Goal: Task Accomplishment & Management: Complete application form

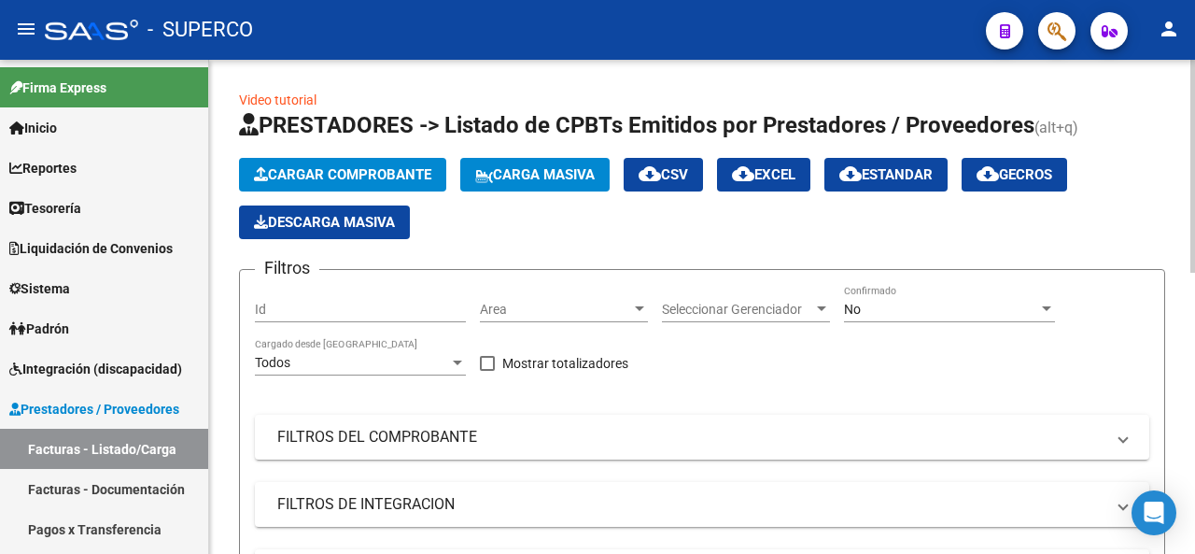
click at [357, 174] on span "Cargar Comprobante" at bounding box center [342, 174] width 177 height 17
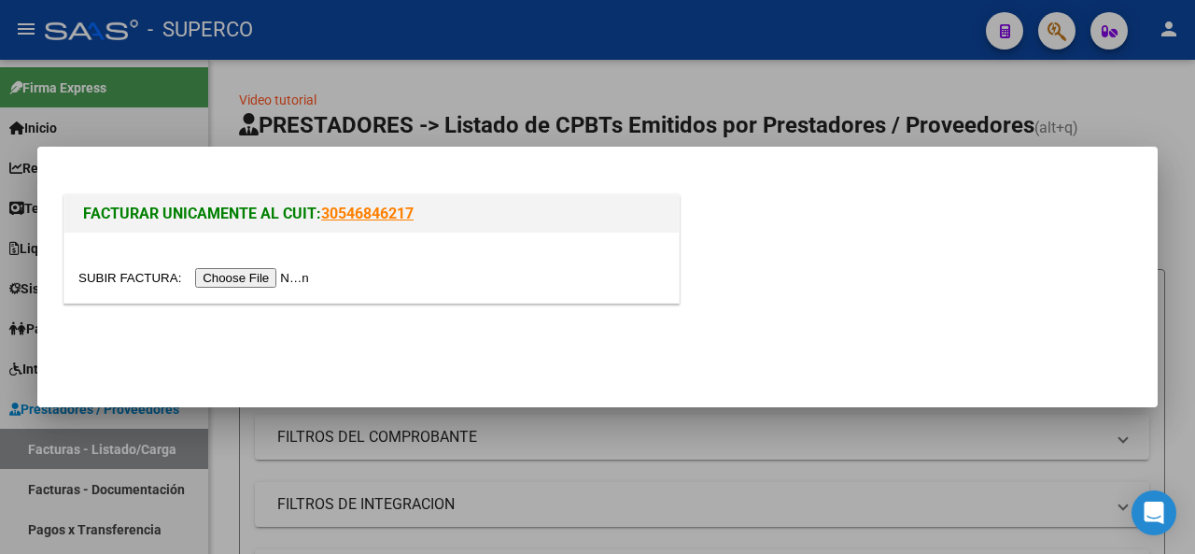
click at [263, 285] on input "file" at bounding box center [196, 278] width 236 height 20
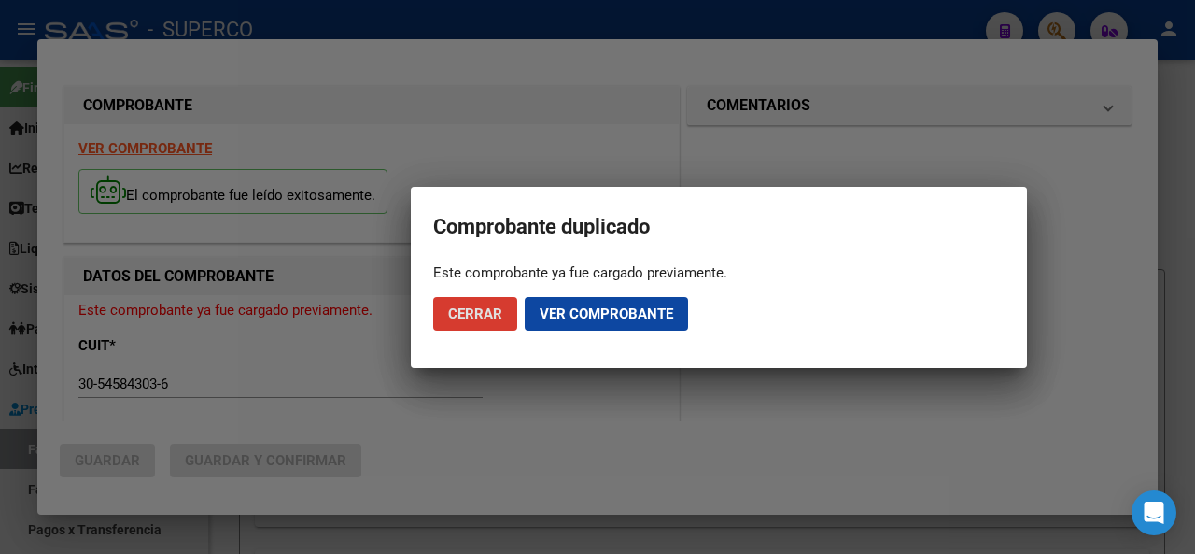
click at [616, 309] on span "Ver comprobante" at bounding box center [606, 313] width 133 height 17
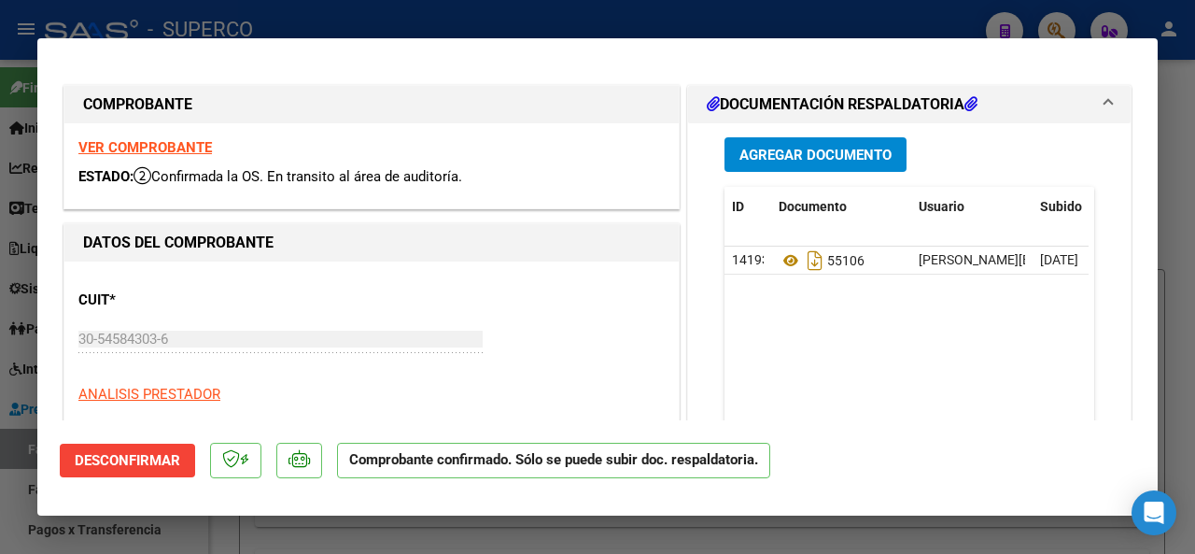
click at [456, 20] on div at bounding box center [597, 277] width 1195 height 554
type input "$ 0,00"
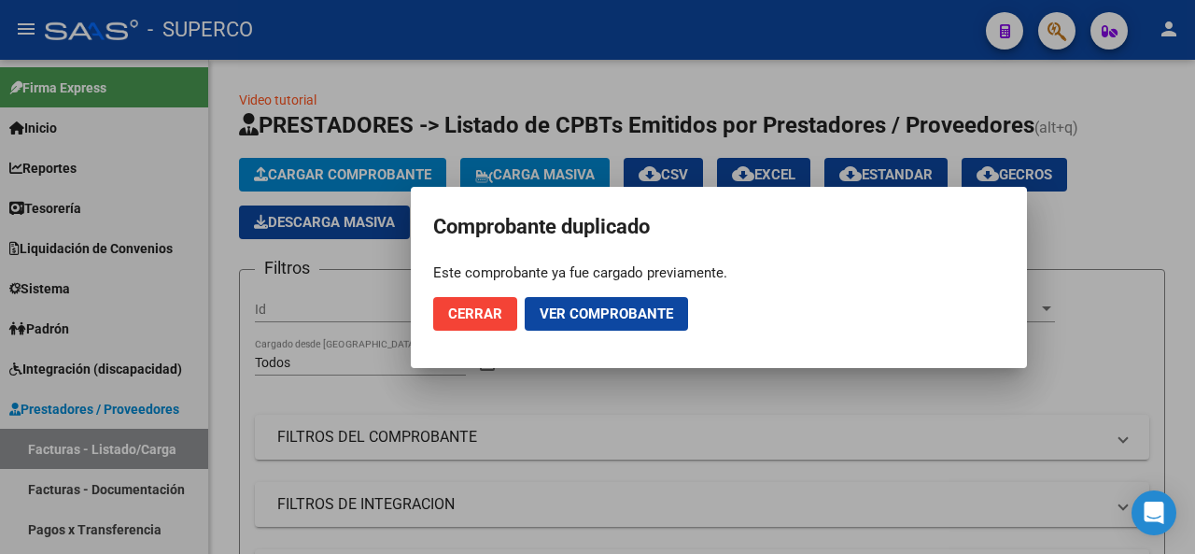
click at [478, 309] on span "Cerrar" at bounding box center [475, 313] width 54 height 17
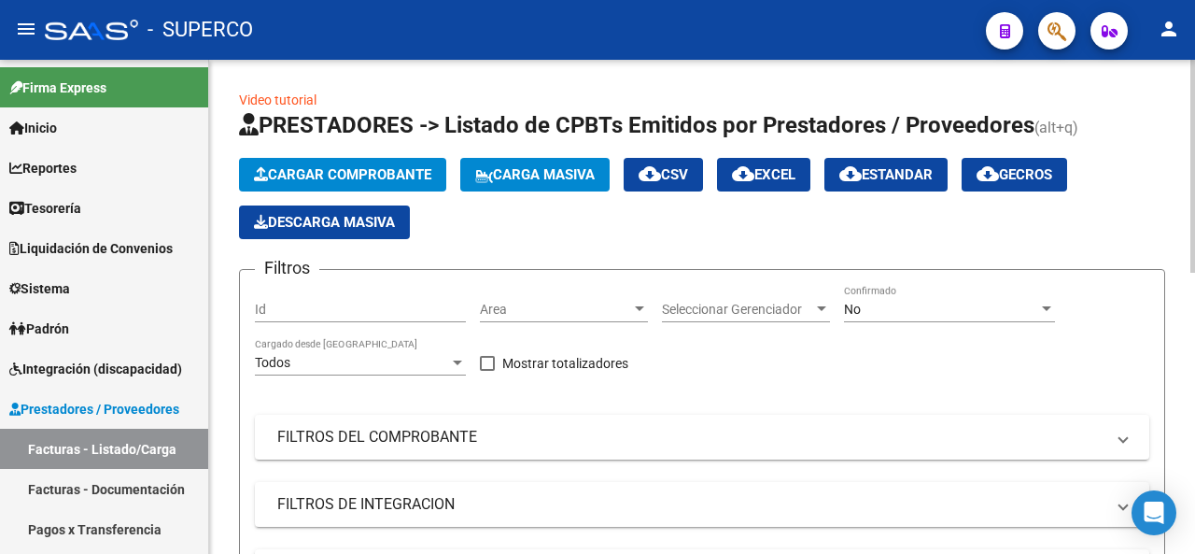
click at [336, 169] on span "Cargar Comprobante" at bounding box center [342, 174] width 177 height 17
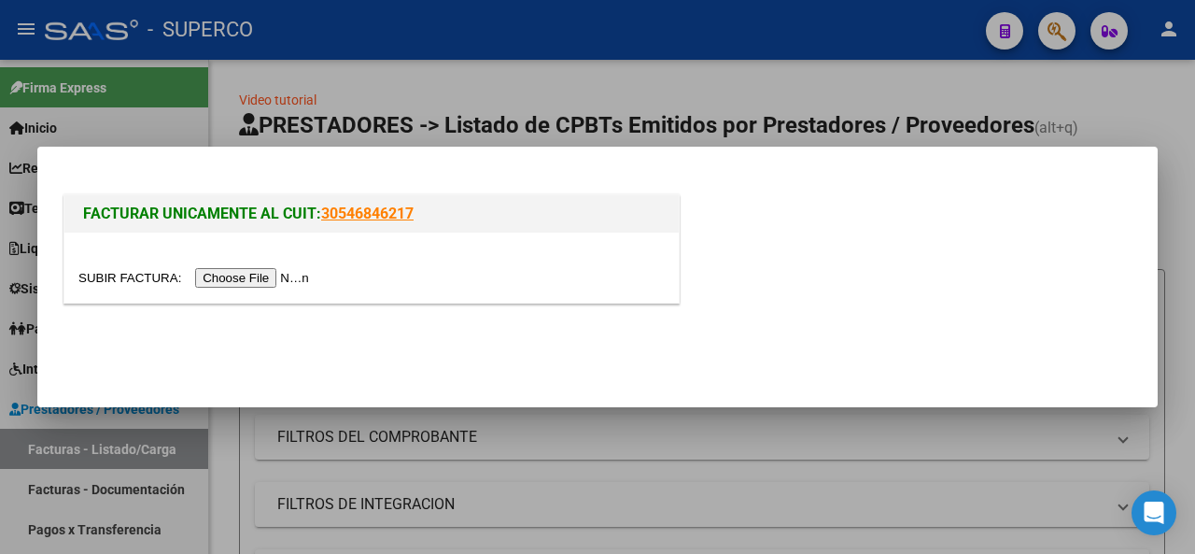
click at [274, 275] on input "file" at bounding box center [196, 278] width 236 height 20
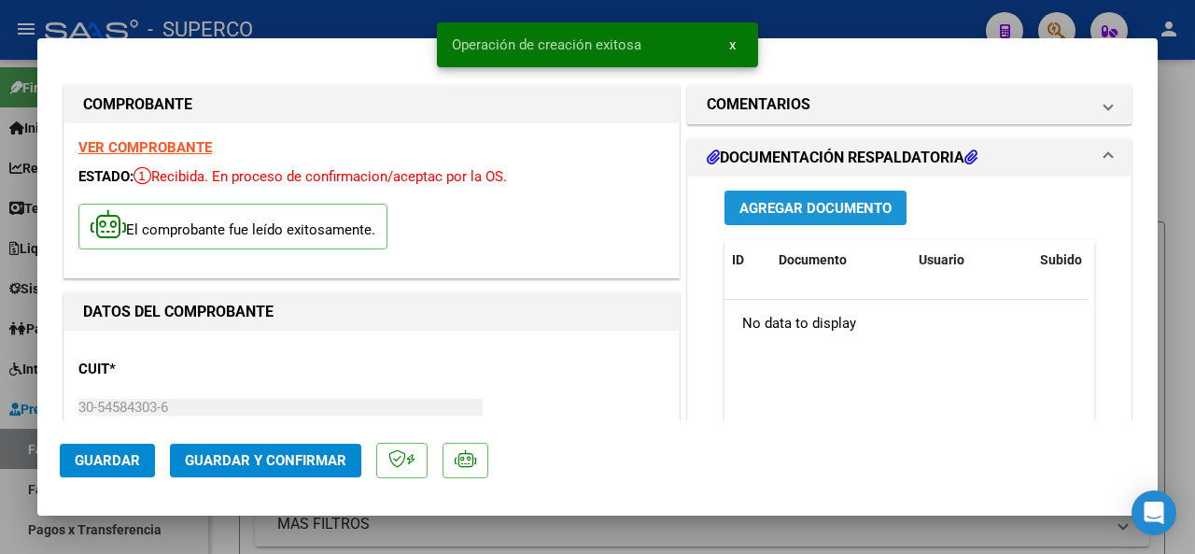
click at [808, 208] on span "Agregar Documento" at bounding box center [815, 208] width 152 height 17
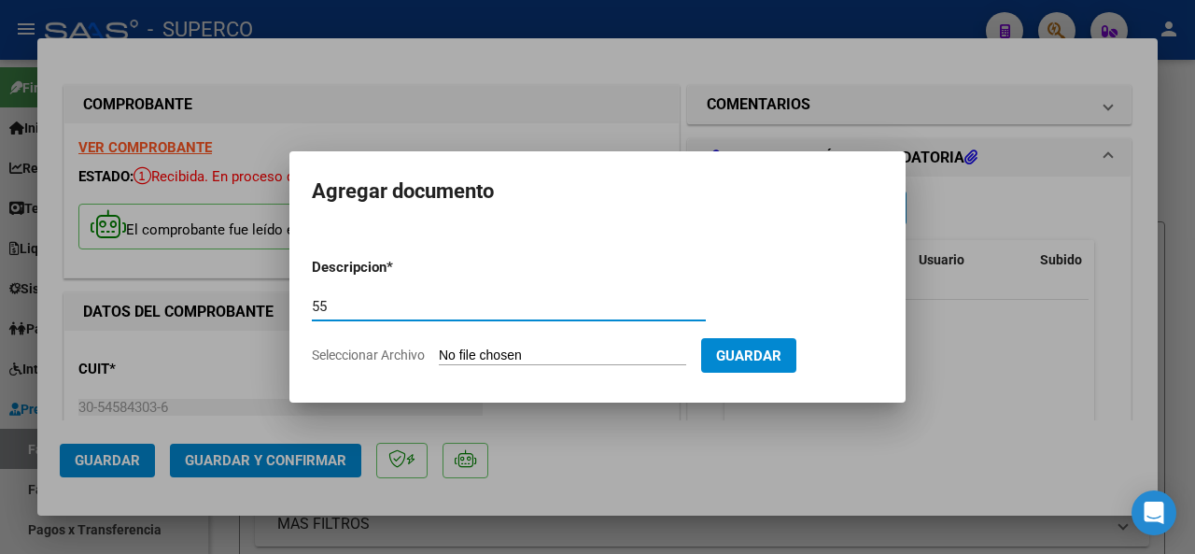
type input "55"
click at [463, 355] on input "Seleccionar Archivo" at bounding box center [562, 356] width 247 height 18
type input "C:\fakepath\DETALLE_FC_B0072-00055644_MERGE.pdf"
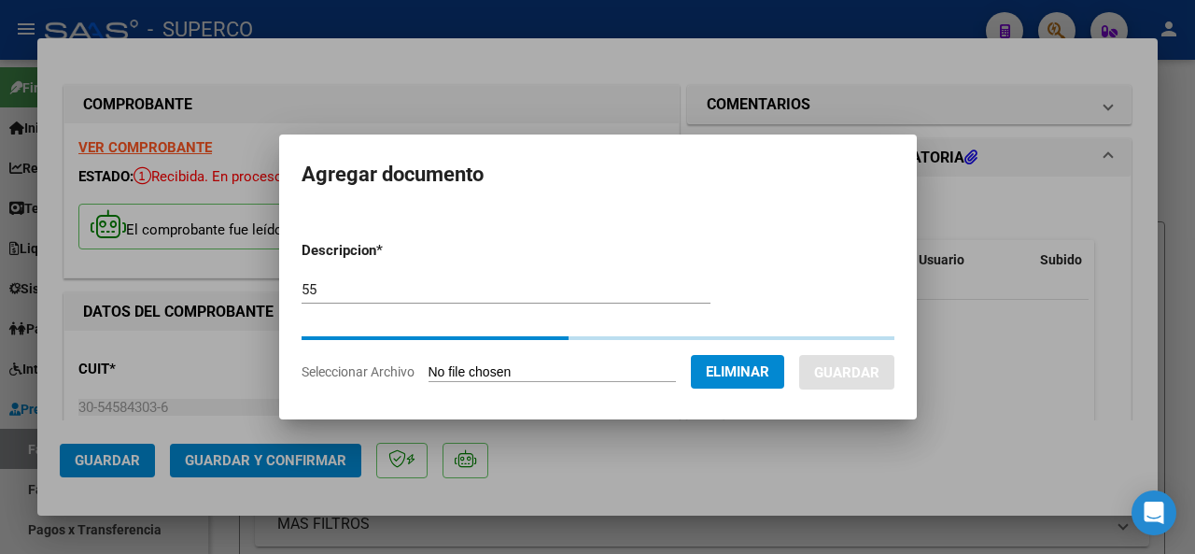
click at [355, 307] on div "55 Escriba aquí una descripcion" at bounding box center [506, 298] width 409 height 46
click at [339, 292] on input "55" at bounding box center [506, 289] width 409 height 17
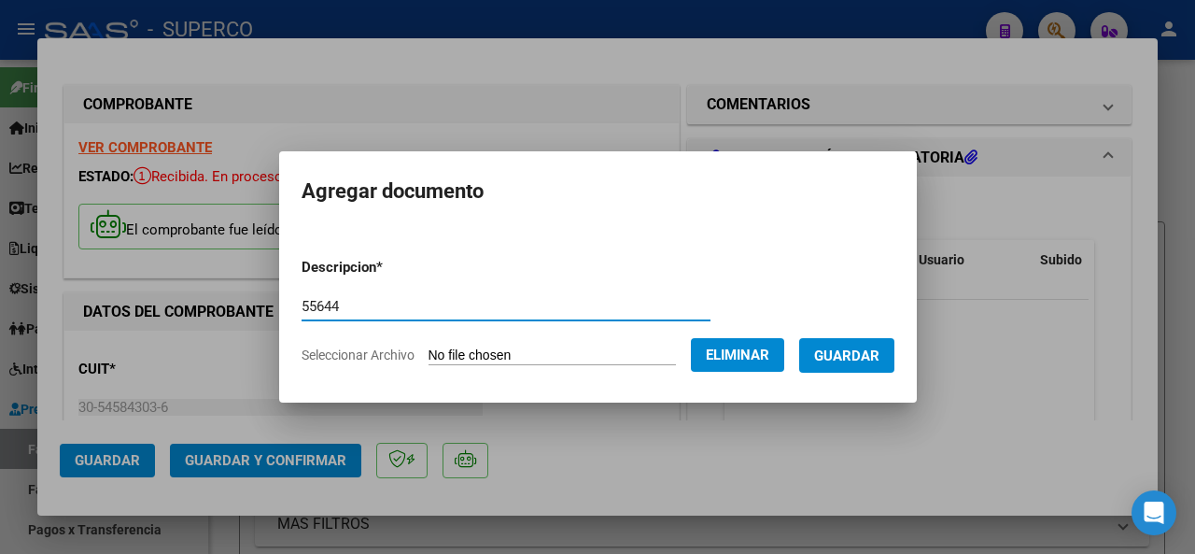
type input "55644"
click at [859, 344] on button "Guardar" at bounding box center [846, 355] width 95 height 35
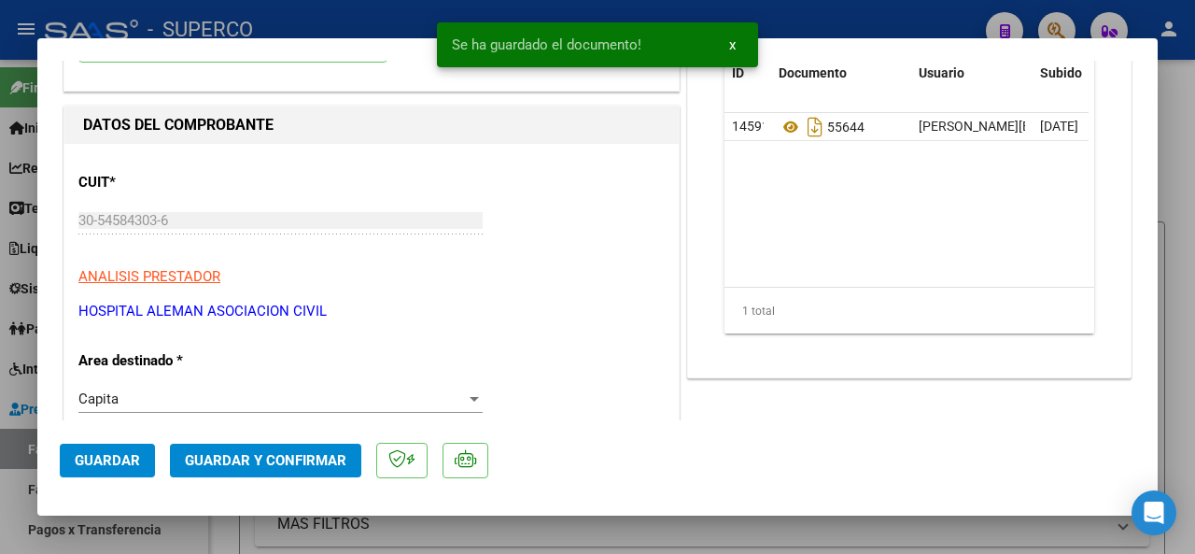
scroll to position [373, 0]
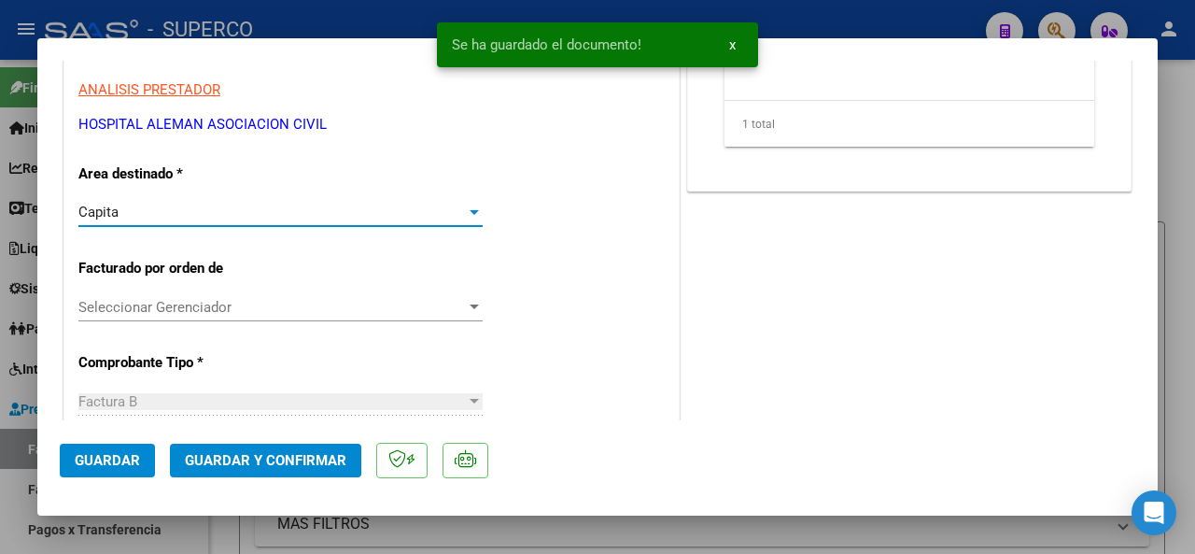
click at [460, 217] on div "Capita" at bounding box center [271, 212] width 387 height 17
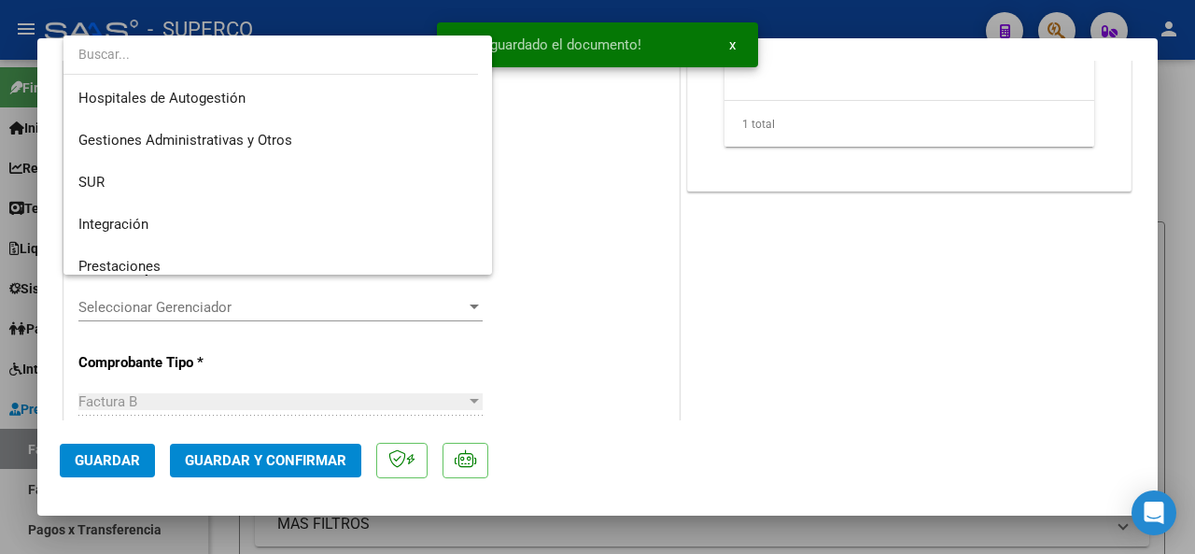
scroll to position [139, 0]
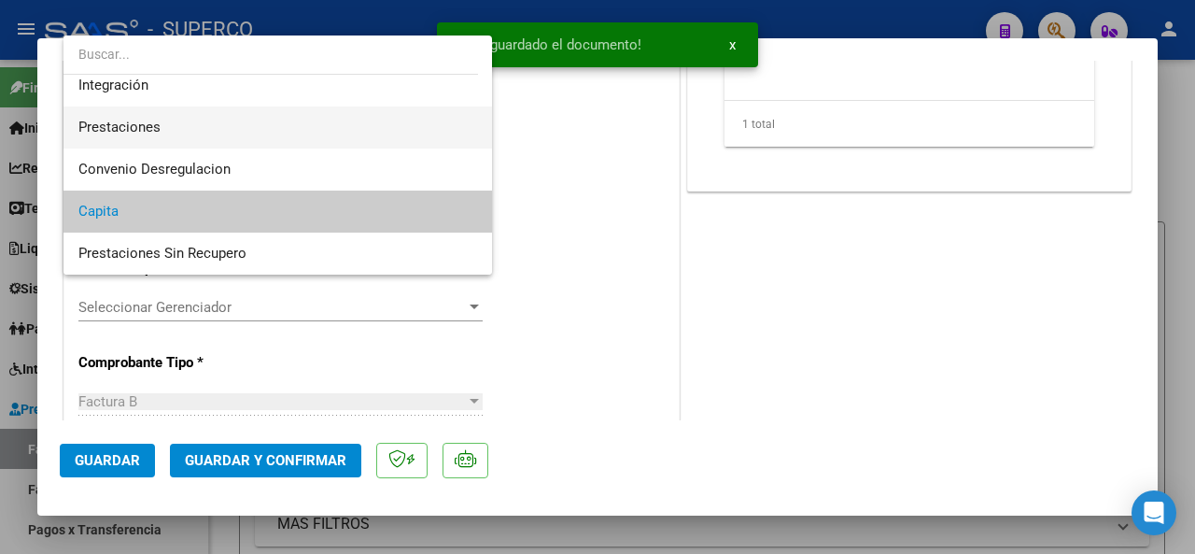
click at [200, 125] on span "Prestaciones" at bounding box center [278, 127] width 400 height 42
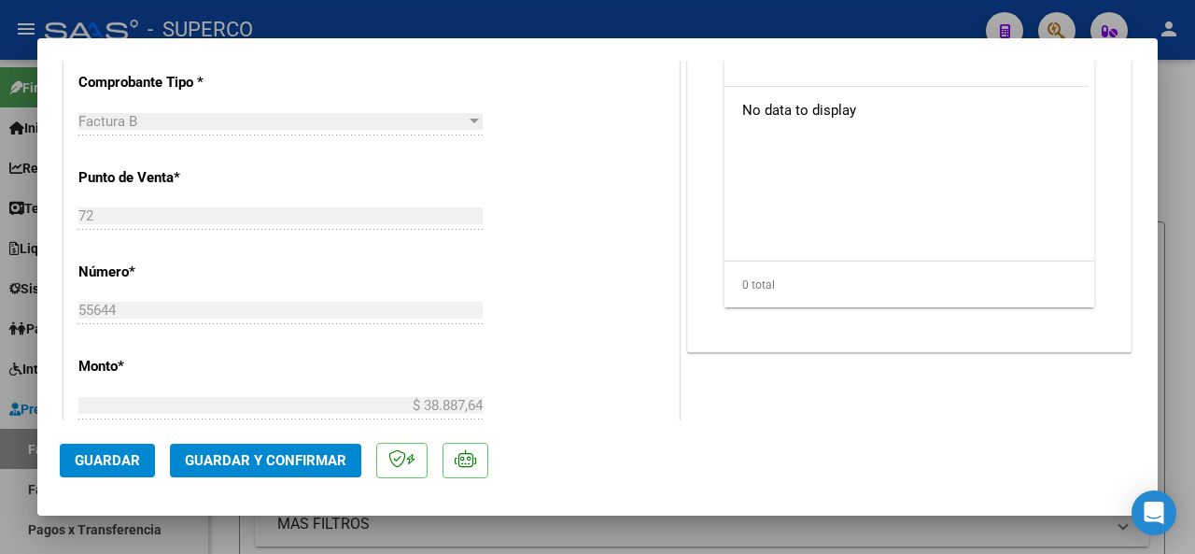
scroll to position [747, 0]
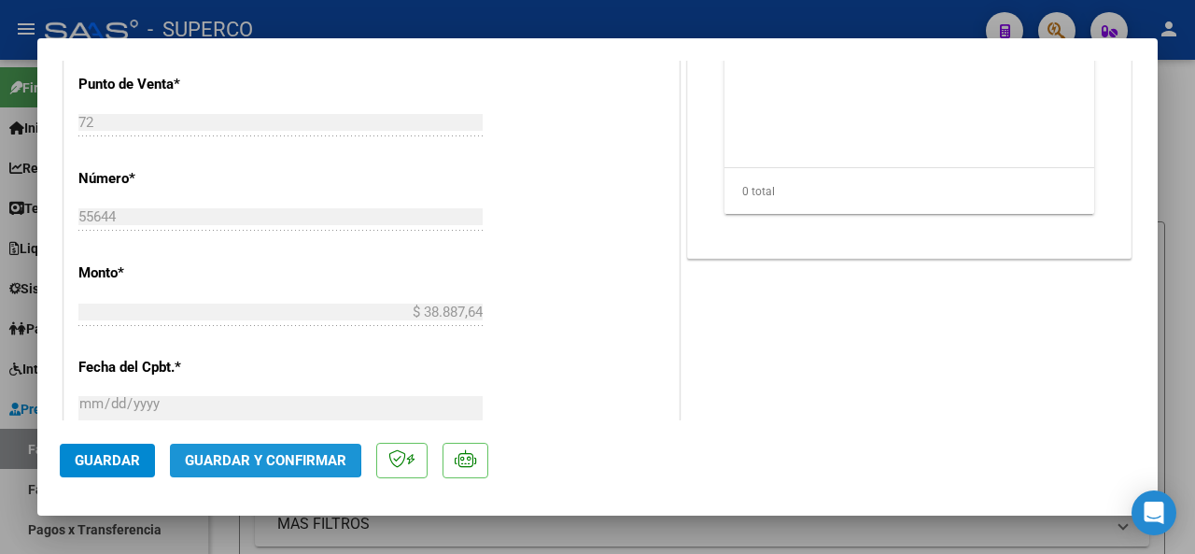
click at [206, 455] on span "Guardar y Confirmar" at bounding box center [265, 460] width 161 height 17
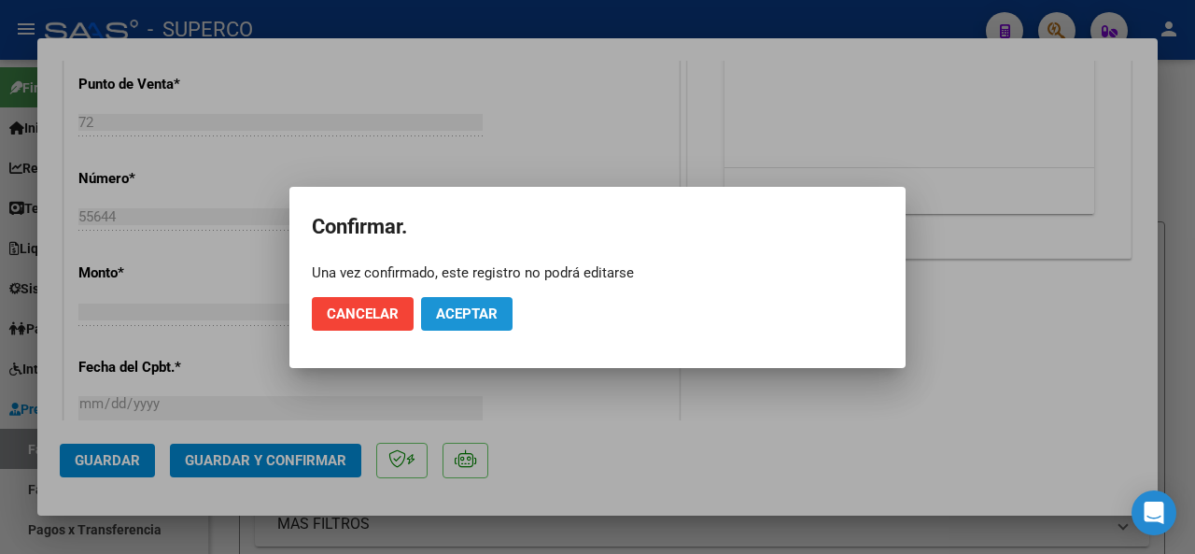
click at [457, 302] on button "Aceptar" at bounding box center [466, 314] width 91 height 34
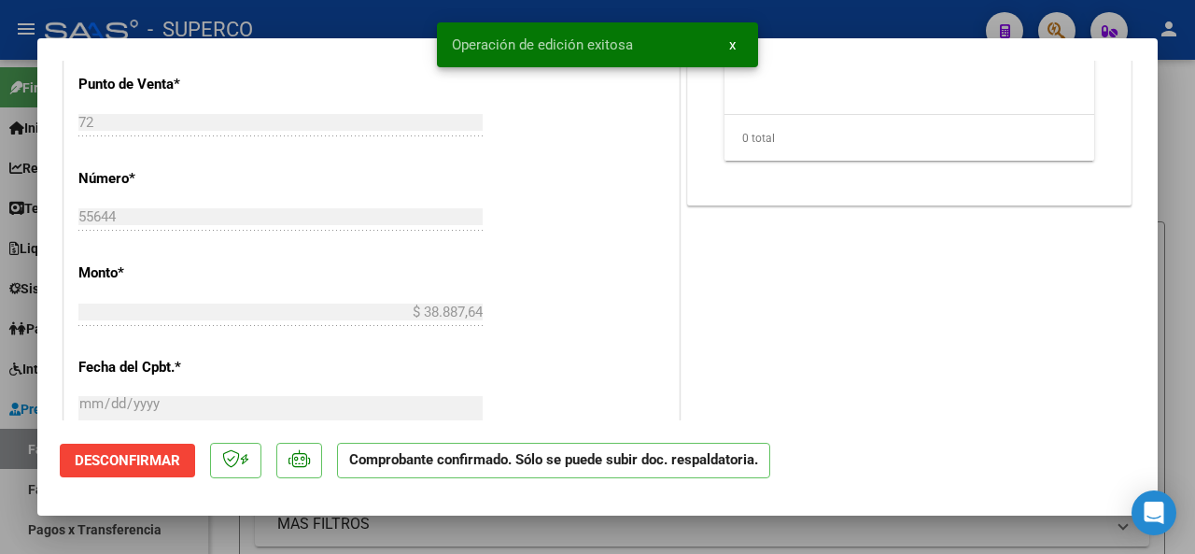
click at [370, 28] on div at bounding box center [597, 277] width 1195 height 554
type input "$ 0,00"
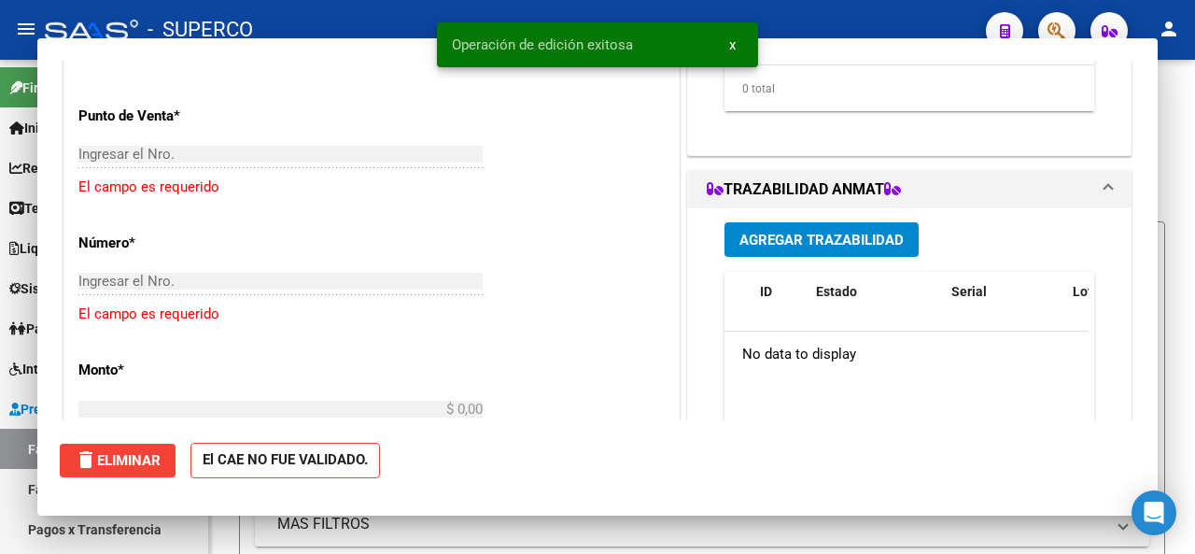
scroll to position [779, 0]
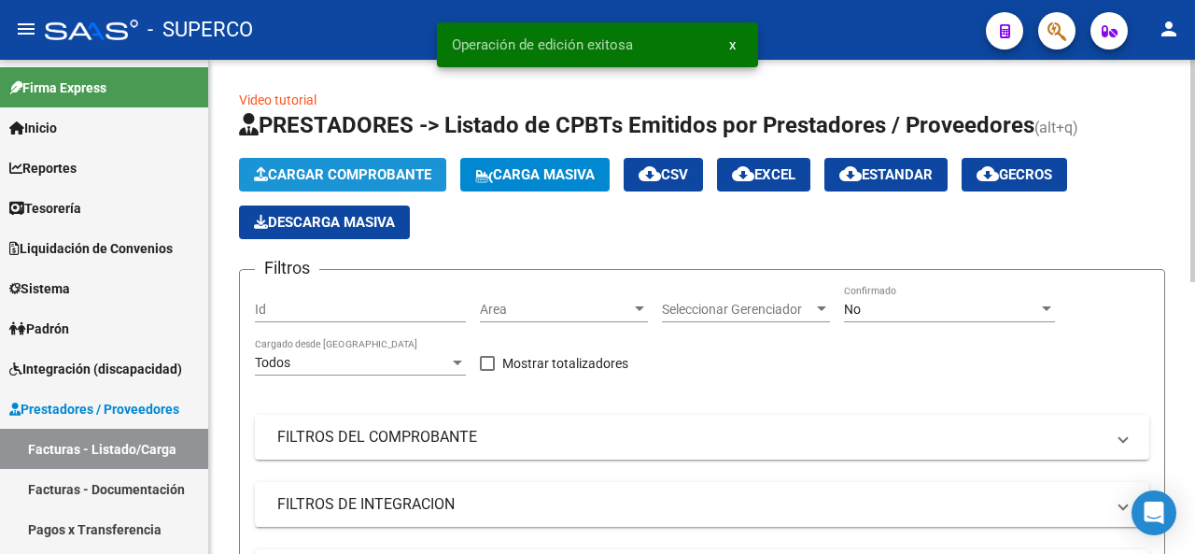
click at [342, 173] on span "Cargar Comprobante" at bounding box center [342, 174] width 177 height 17
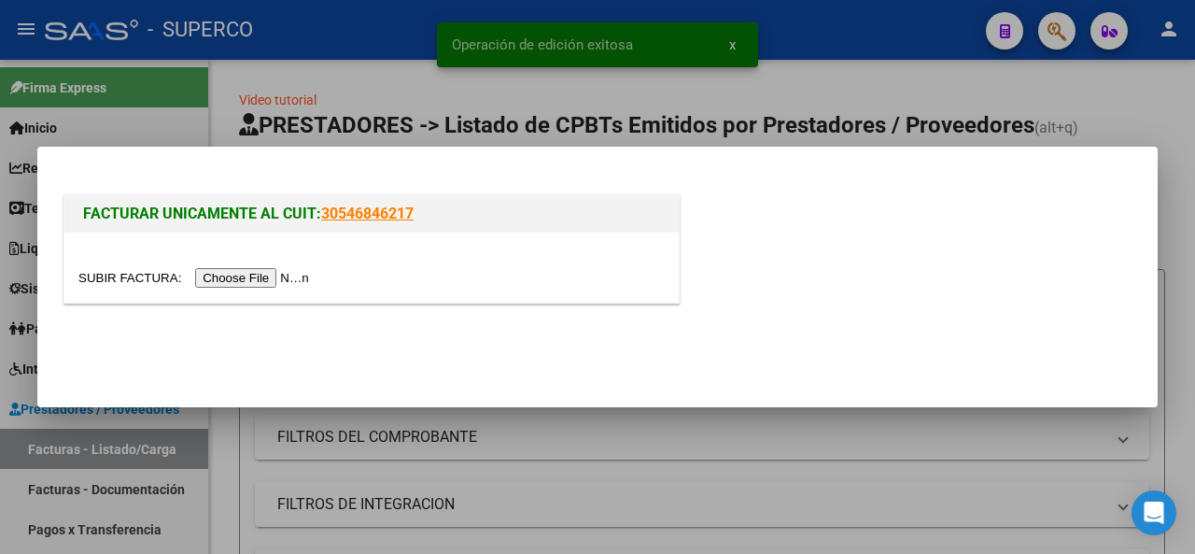
click at [299, 271] on input "file" at bounding box center [196, 278] width 236 height 20
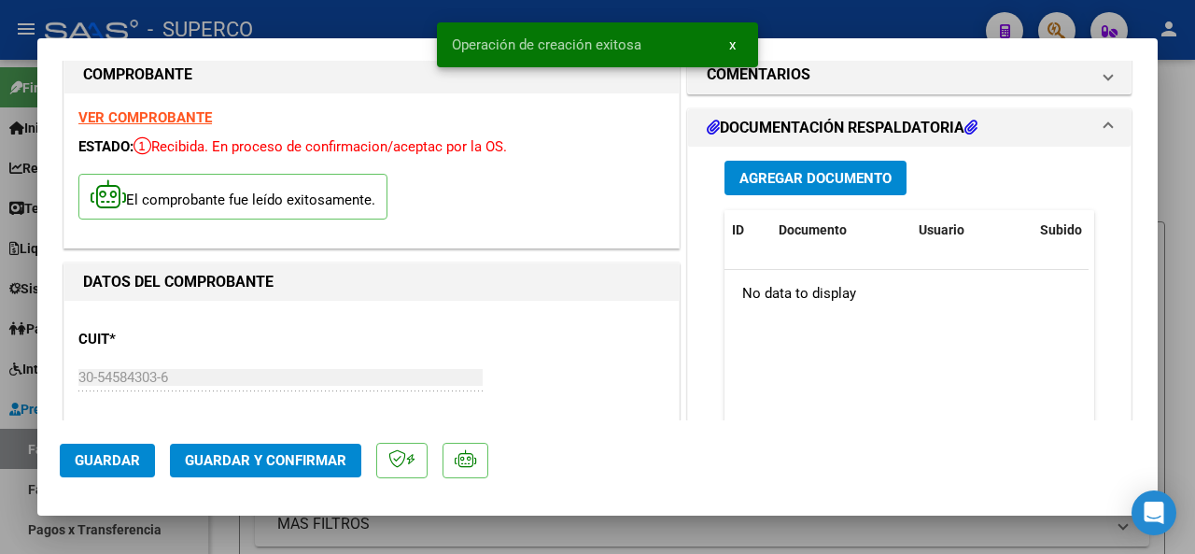
scroll to position [0, 0]
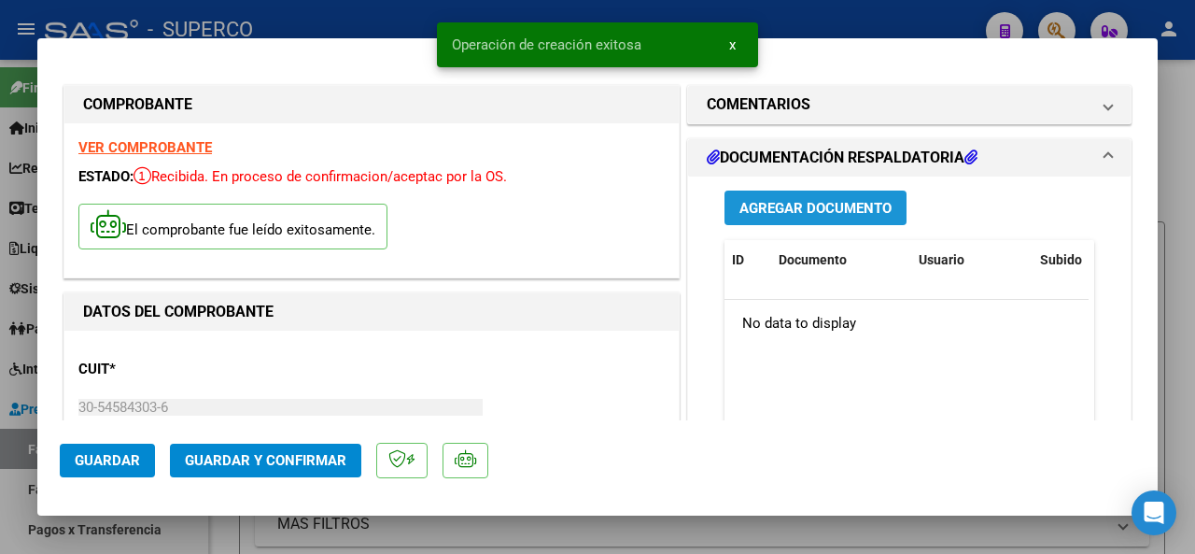
click at [807, 204] on span "Agregar Documento" at bounding box center [815, 208] width 152 height 17
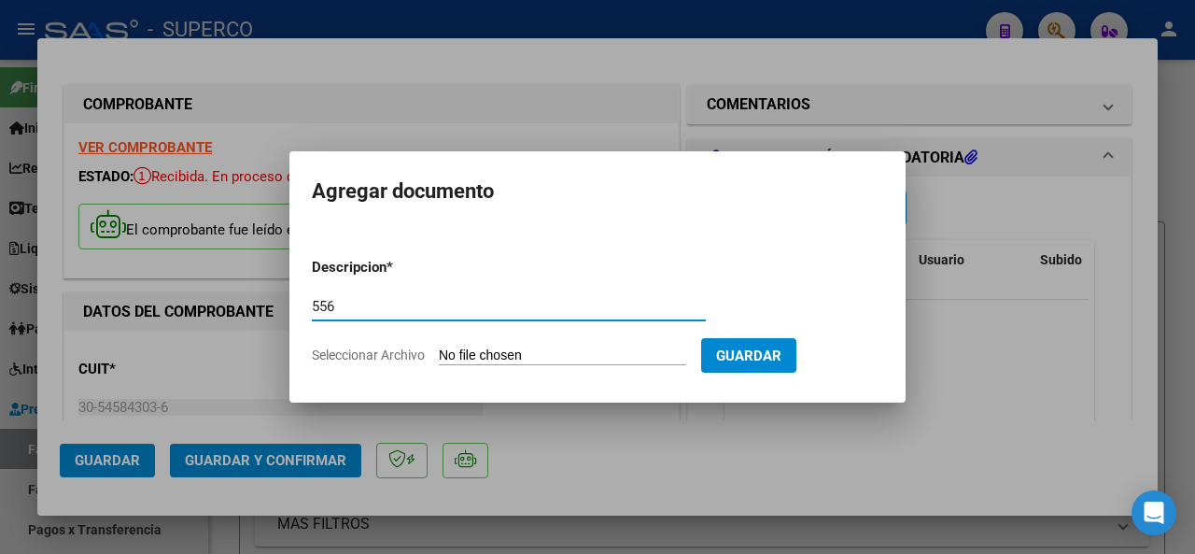
type input "556"
click at [496, 352] on input "Seleccionar Archivo" at bounding box center [562, 356] width 247 height 18
type input "C:\fakepath\DETALLE_FC_B0072-00055645_MERGE.pdf"
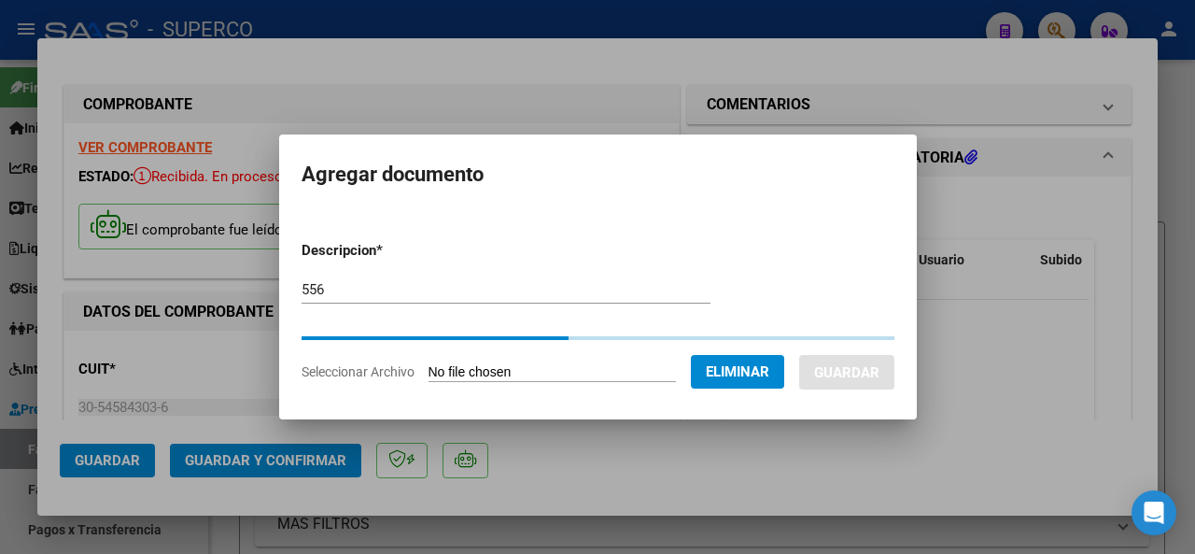
click at [338, 284] on input "556" at bounding box center [506, 289] width 409 height 17
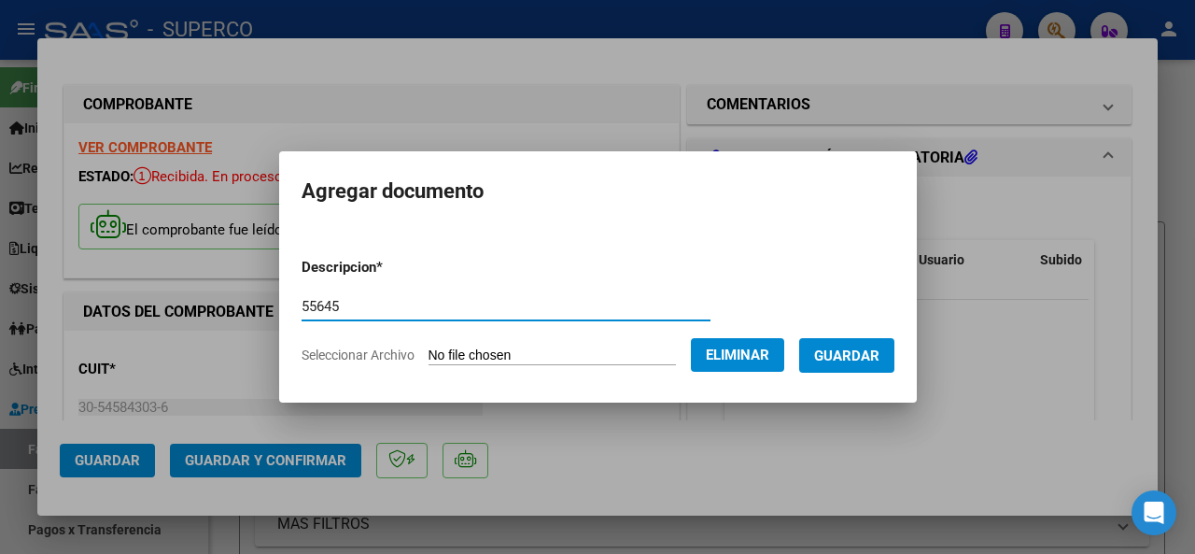
type input "55645"
click at [872, 343] on button "Guardar" at bounding box center [846, 355] width 95 height 35
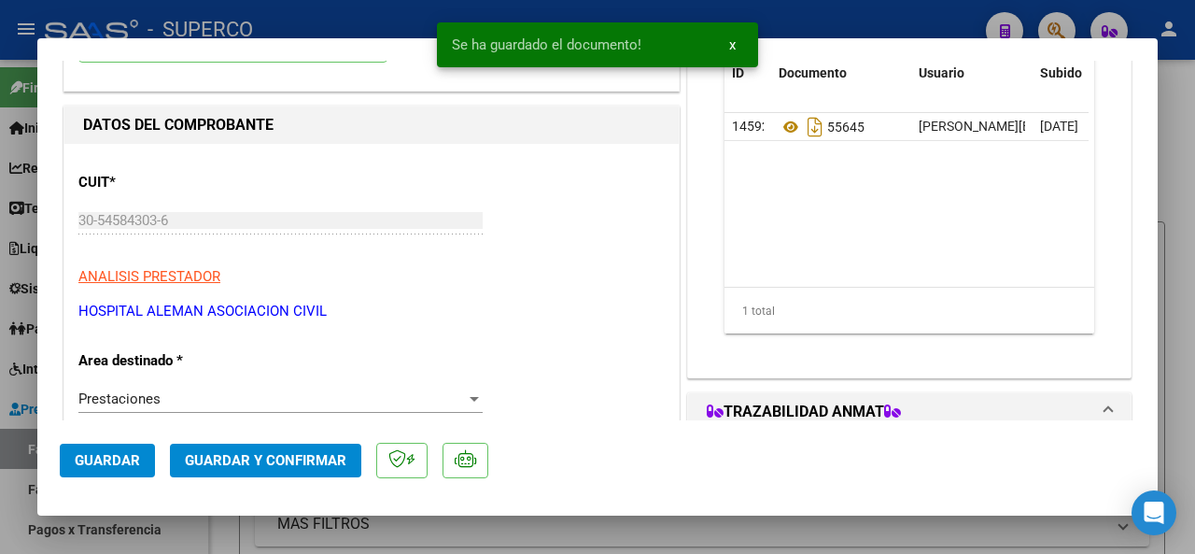
scroll to position [280, 0]
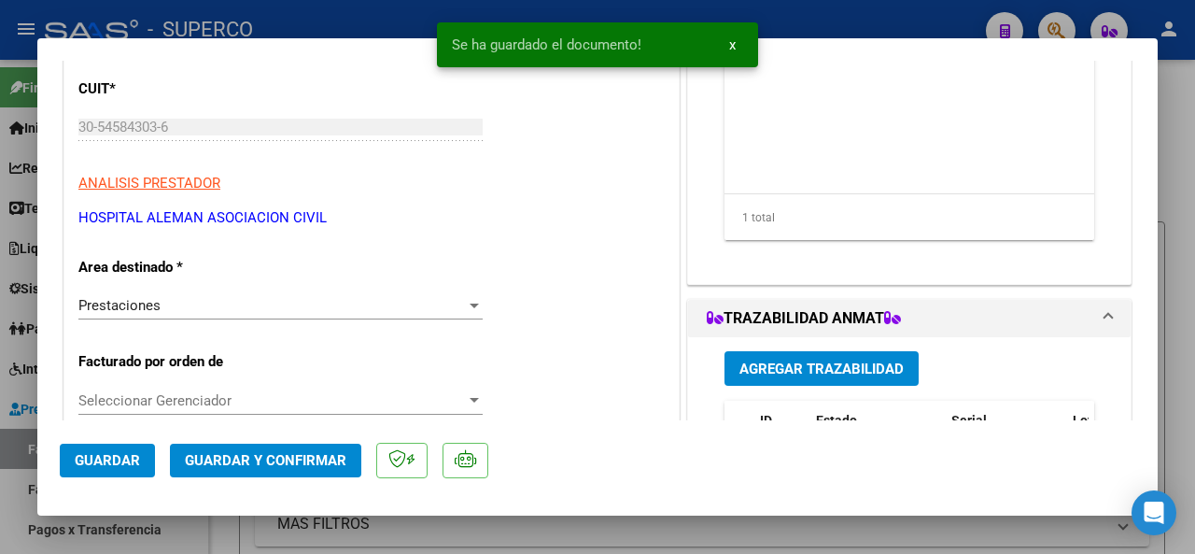
click at [289, 459] on span "Guardar y Confirmar" at bounding box center [265, 460] width 161 height 17
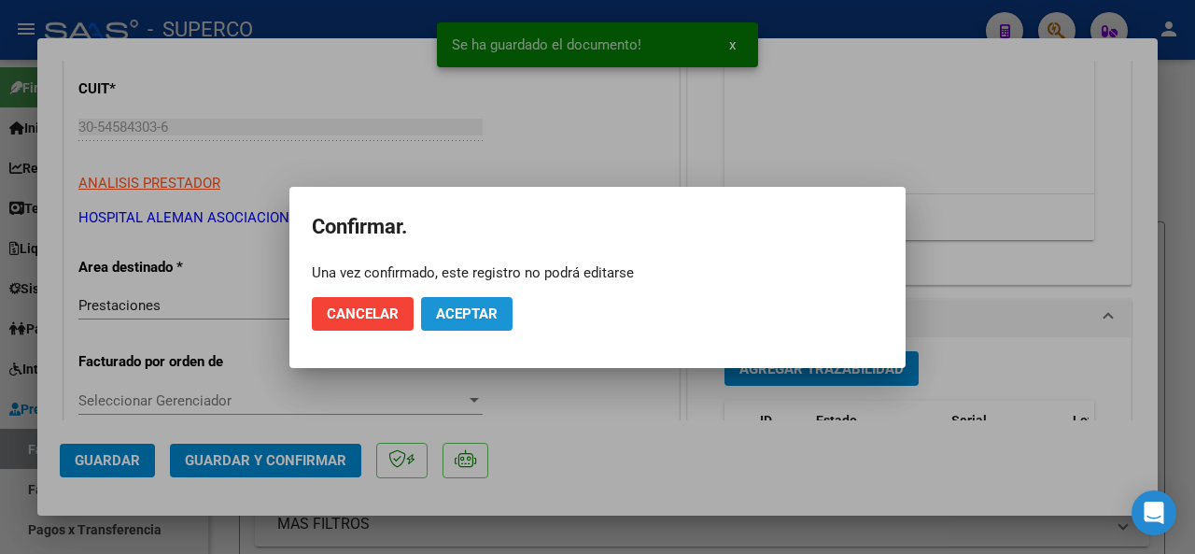
click at [448, 314] on span "Aceptar" at bounding box center [467, 313] width 62 height 17
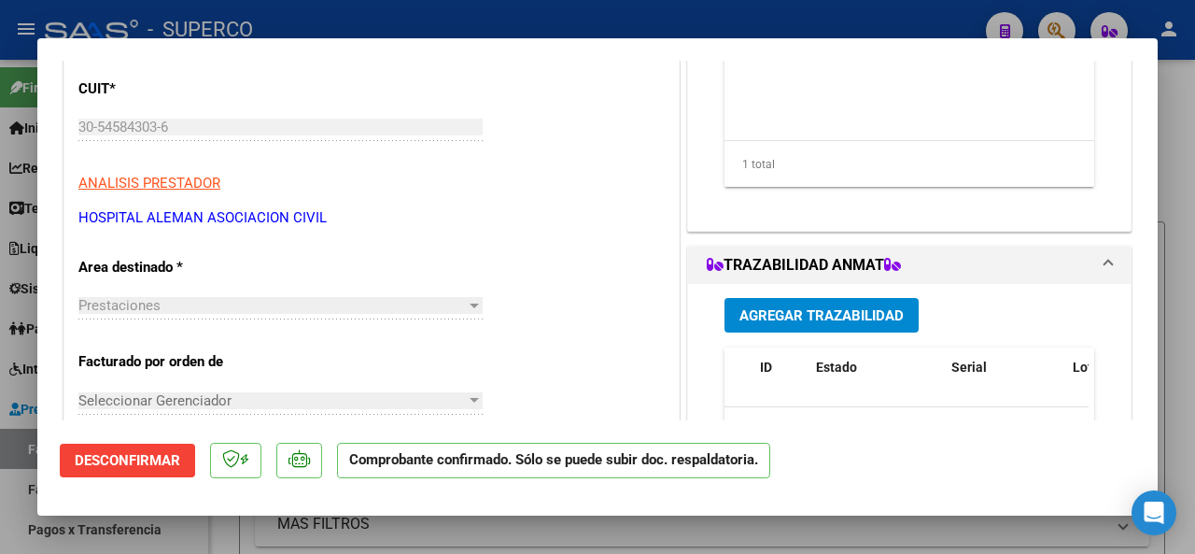
click at [343, 18] on div at bounding box center [597, 277] width 1195 height 554
type input "$ 0,00"
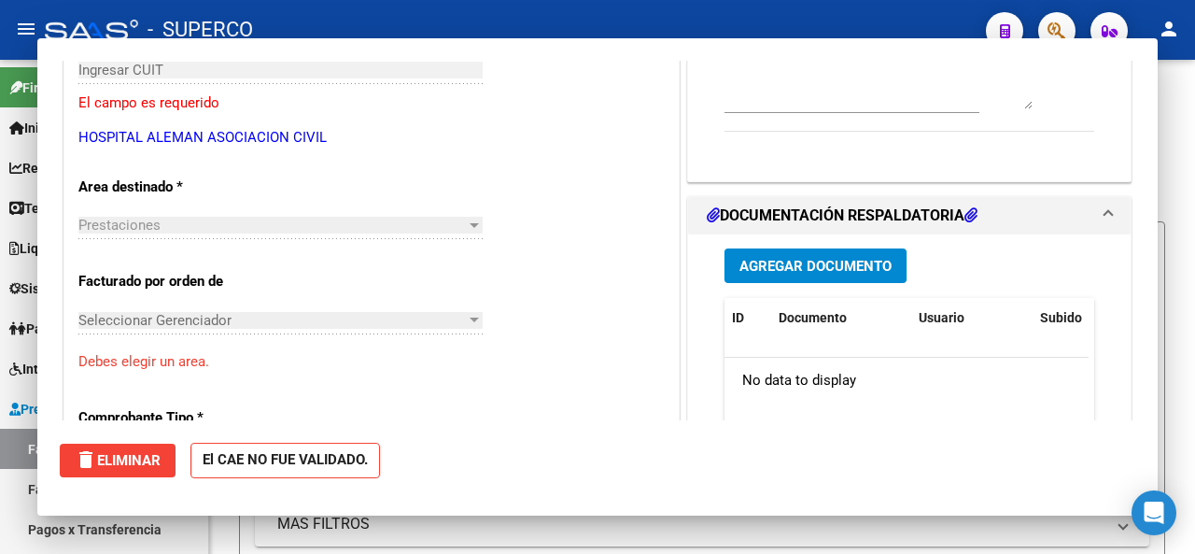
scroll to position [223, 0]
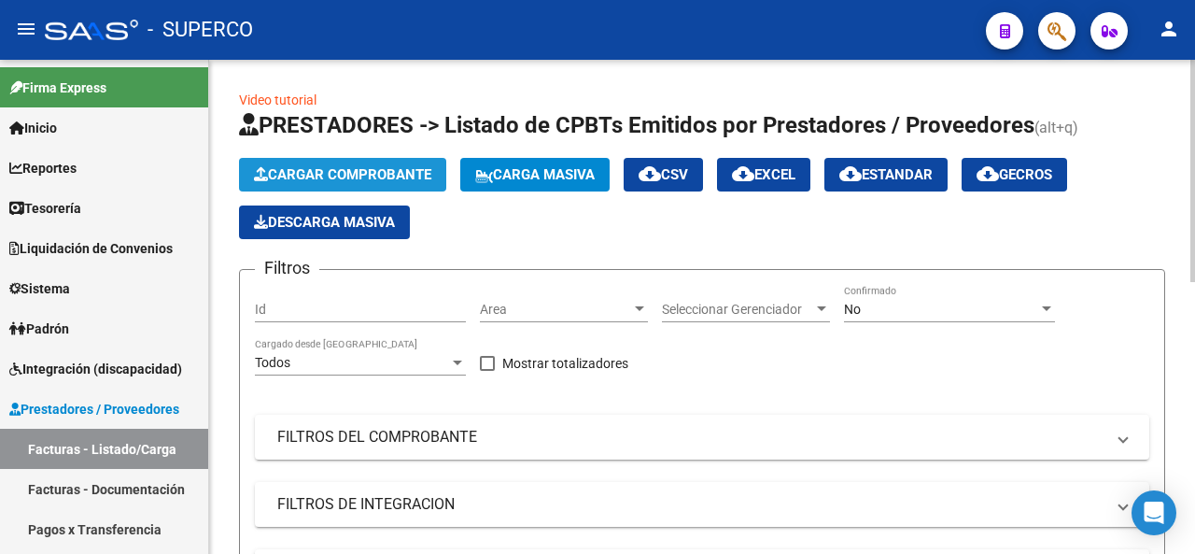
click at [345, 171] on span "Cargar Comprobante" at bounding box center [342, 174] width 177 height 17
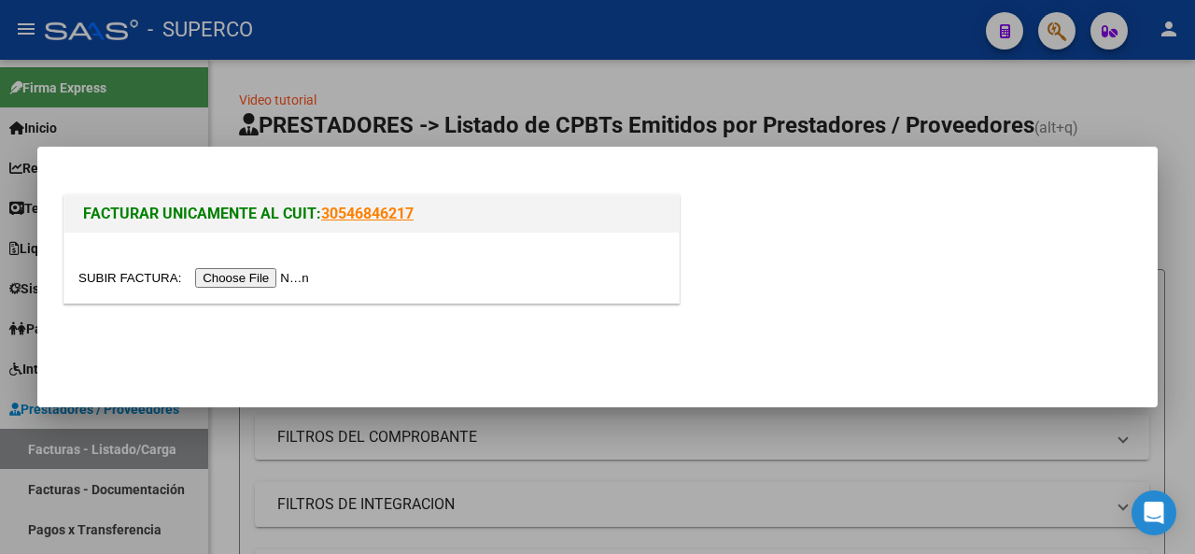
click at [263, 274] on input "file" at bounding box center [196, 278] width 236 height 20
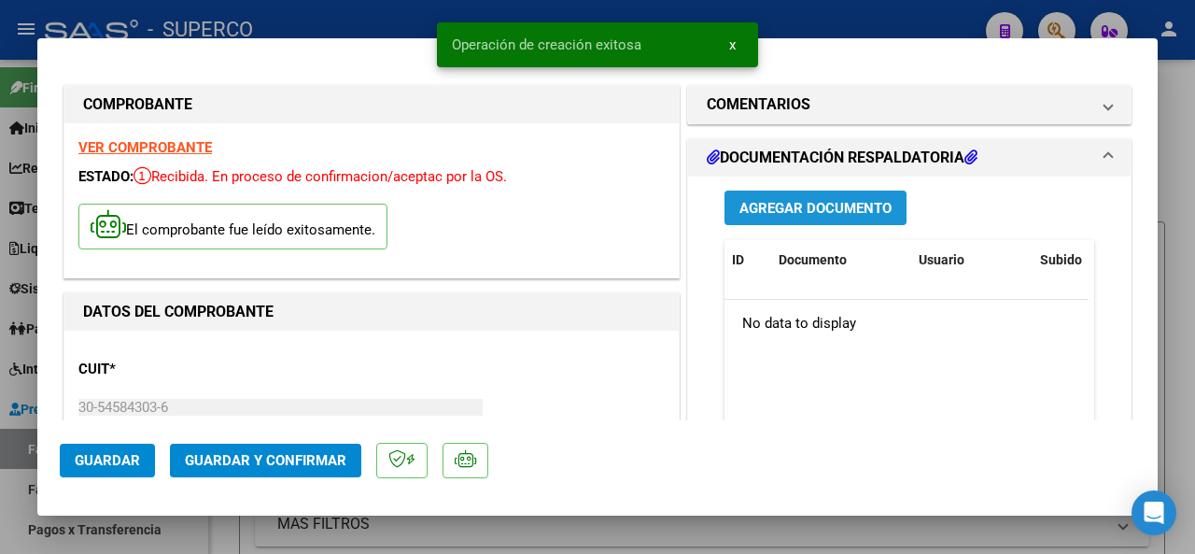
click at [772, 213] on span "Agregar Documento" at bounding box center [815, 208] width 152 height 17
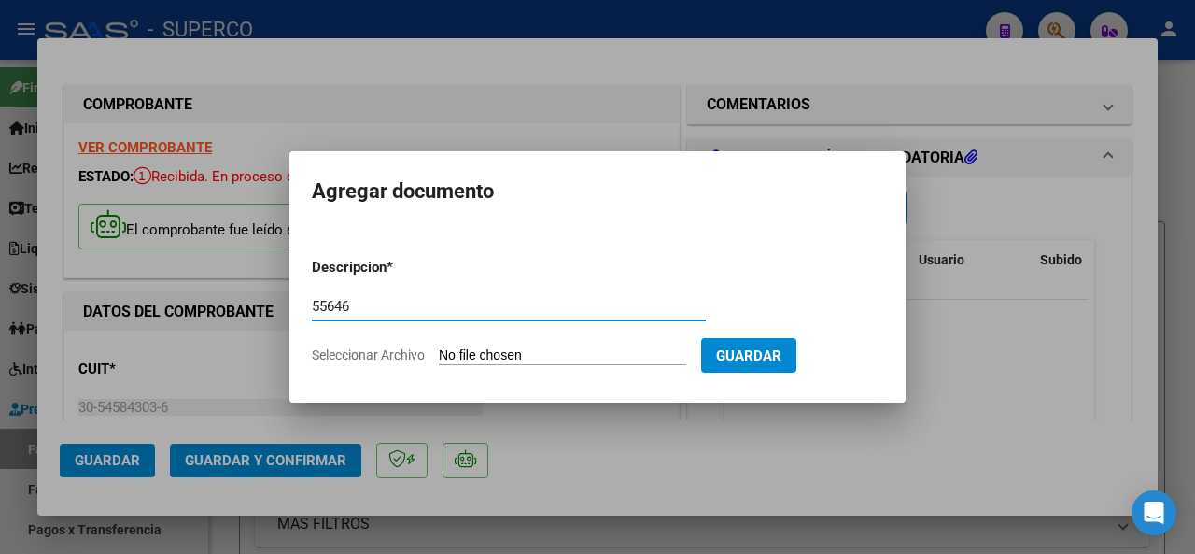
type input "55646"
click at [521, 360] on input "Seleccionar Archivo" at bounding box center [562, 356] width 247 height 18
type input "C:\fakepath\DETALLE_FC_B0072-00055646_MERGE.pdf"
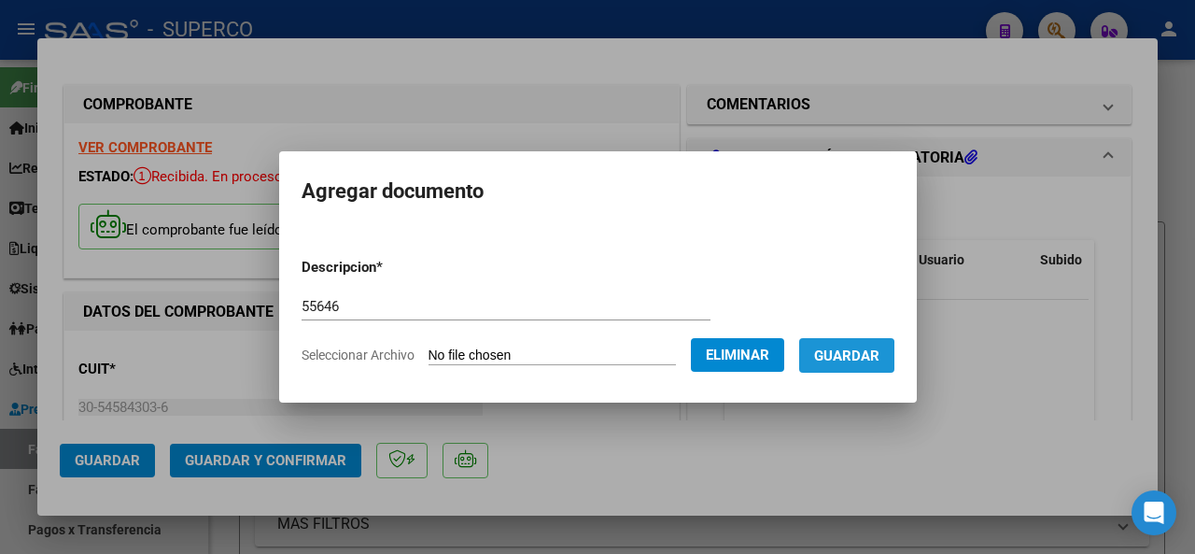
click at [858, 358] on span "Guardar" at bounding box center [846, 355] width 65 height 17
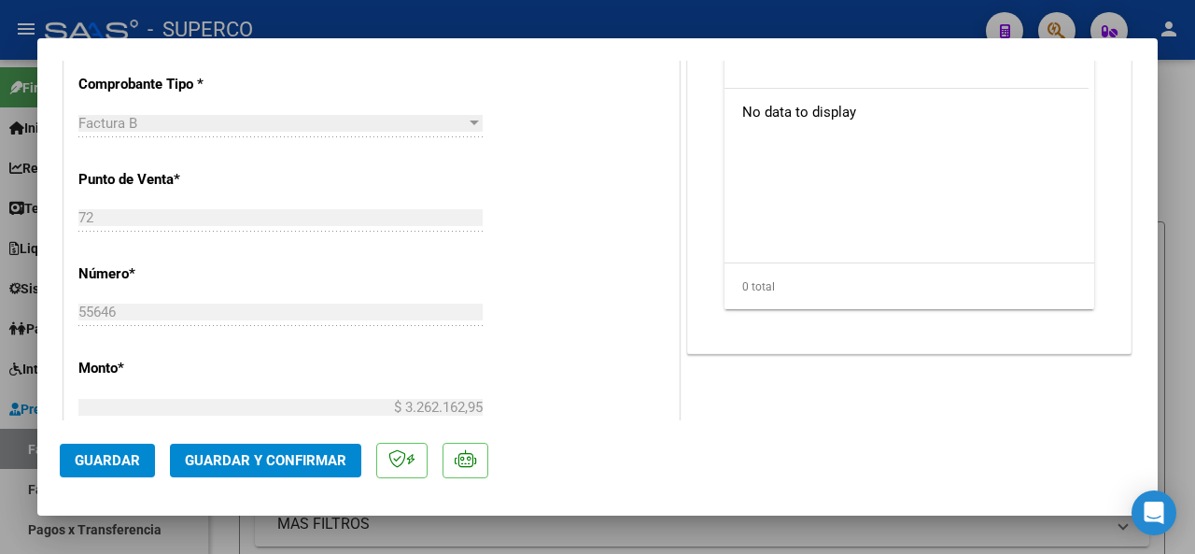
scroll to position [653, 0]
click at [289, 454] on span "Guardar y Confirmar" at bounding box center [265, 460] width 161 height 17
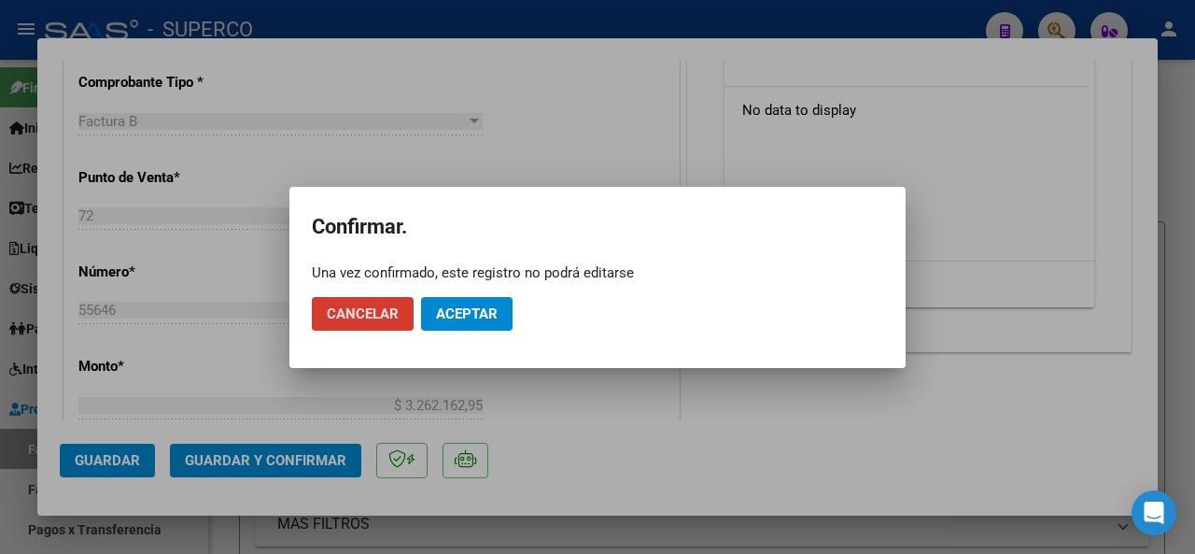
click at [467, 316] on span "Aceptar" at bounding box center [467, 313] width 62 height 17
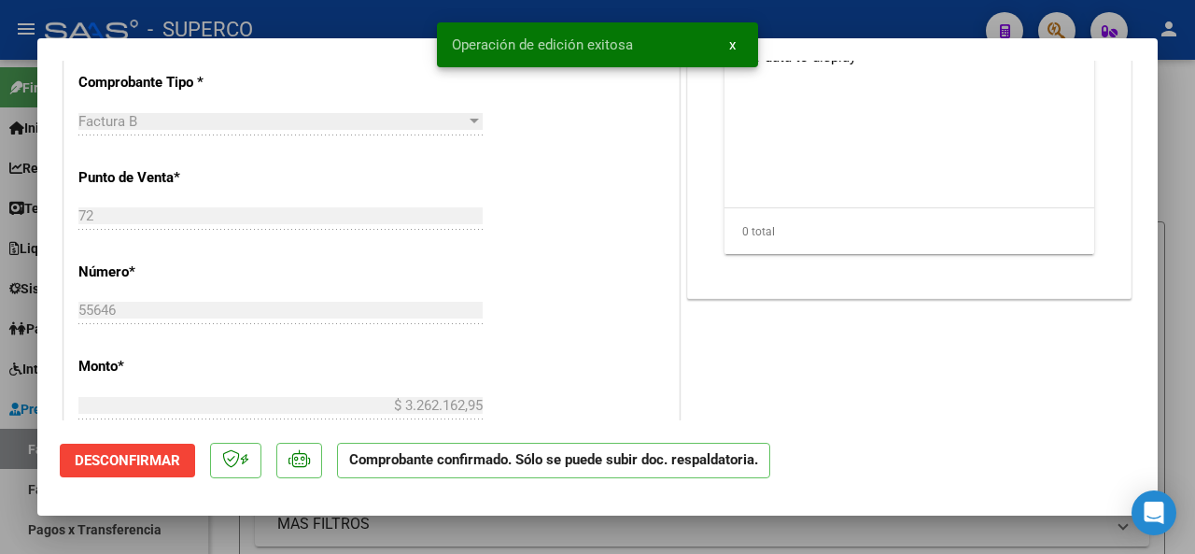
click at [395, 16] on div at bounding box center [597, 277] width 1195 height 554
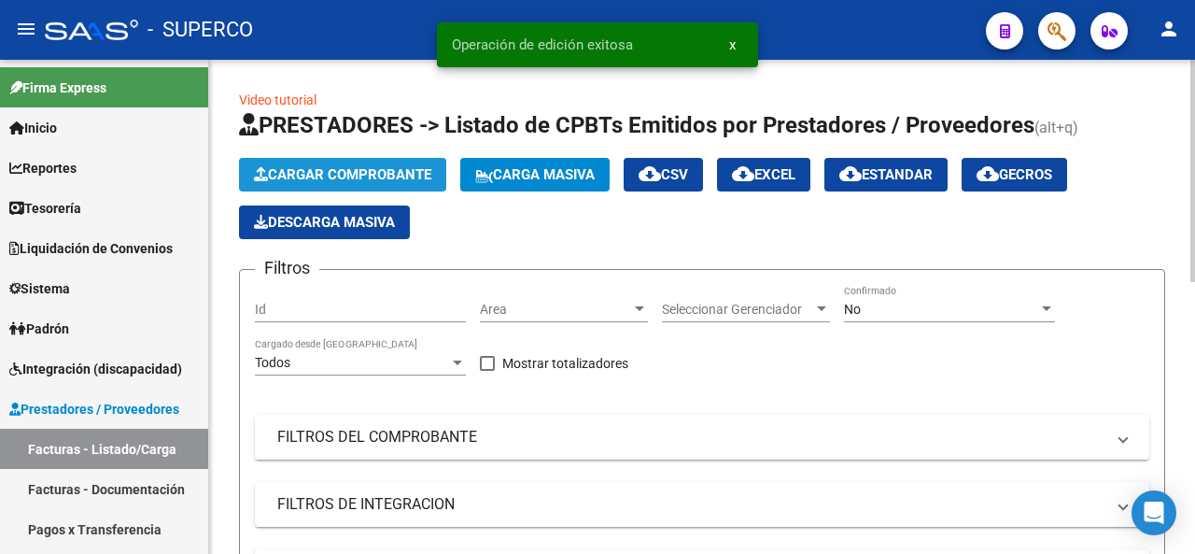
click at [340, 163] on button "Cargar Comprobante" at bounding box center [342, 175] width 207 height 34
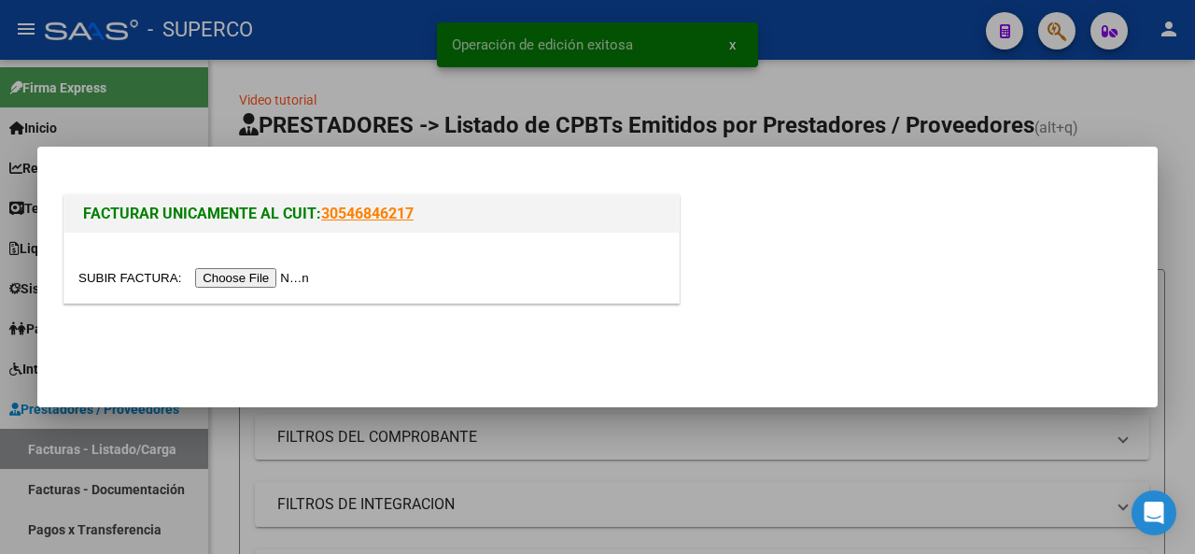
click at [249, 268] on input "file" at bounding box center [196, 278] width 236 height 20
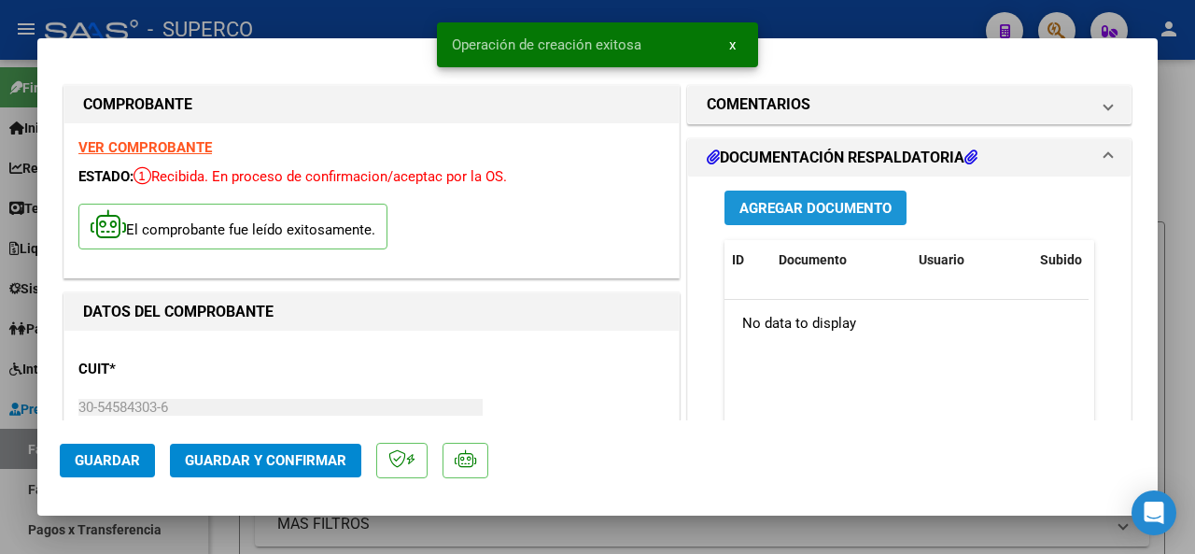
click at [807, 212] on span "Agregar Documento" at bounding box center [815, 208] width 152 height 17
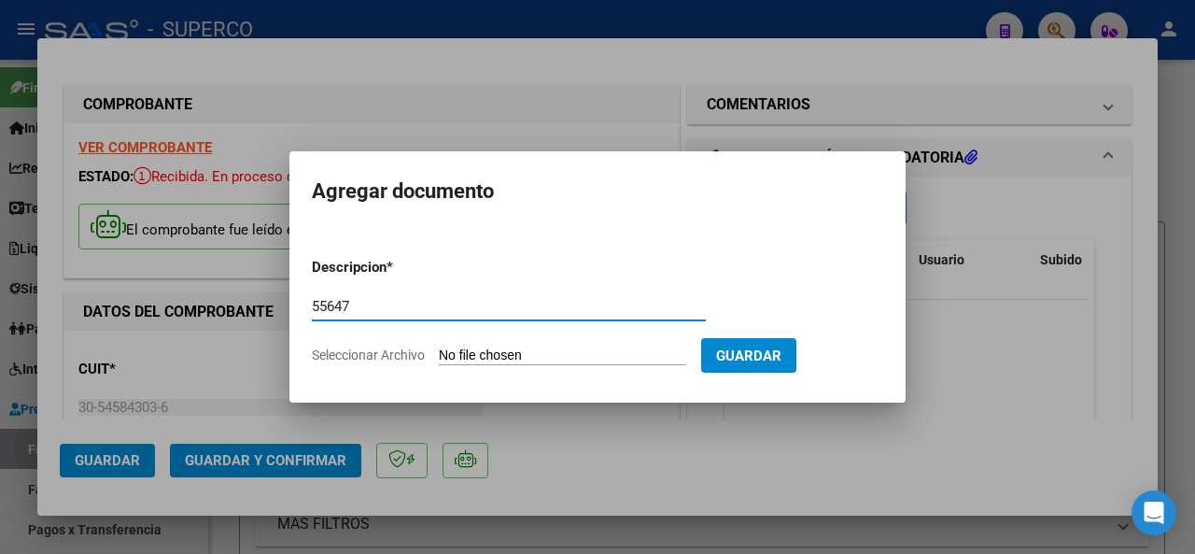
type input "55647"
click at [456, 354] on input "Seleccionar Archivo" at bounding box center [562, 356] width 247 height 18
type input "C:\fakepath\DETALLE_FC_B0072-00055647_MERGE.pdf"
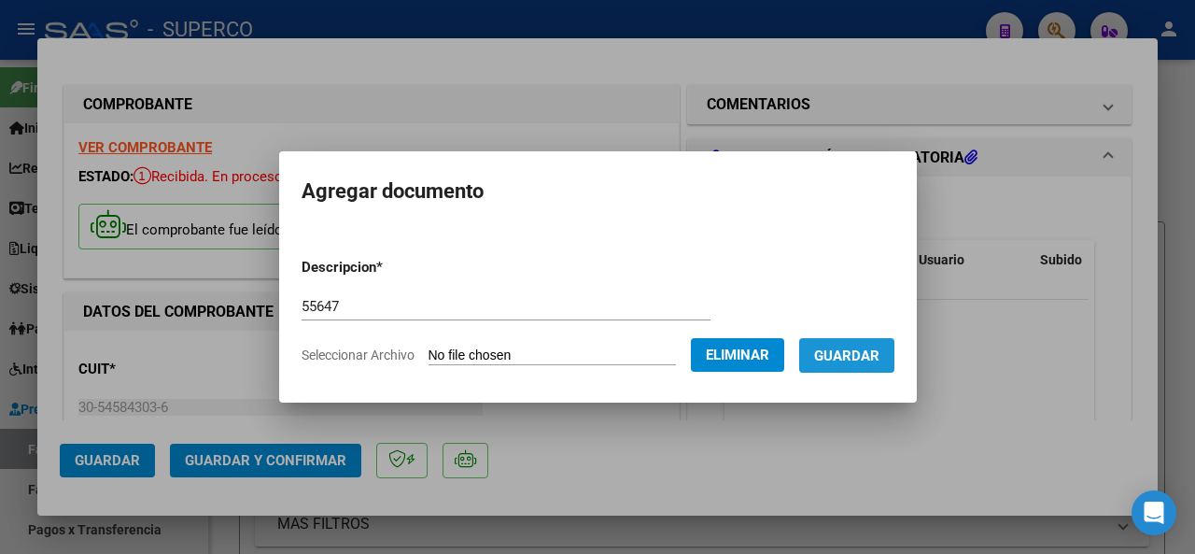
click at [864, 349] on span "Guardar" at bounding box center [846, 355] width 65 height 17
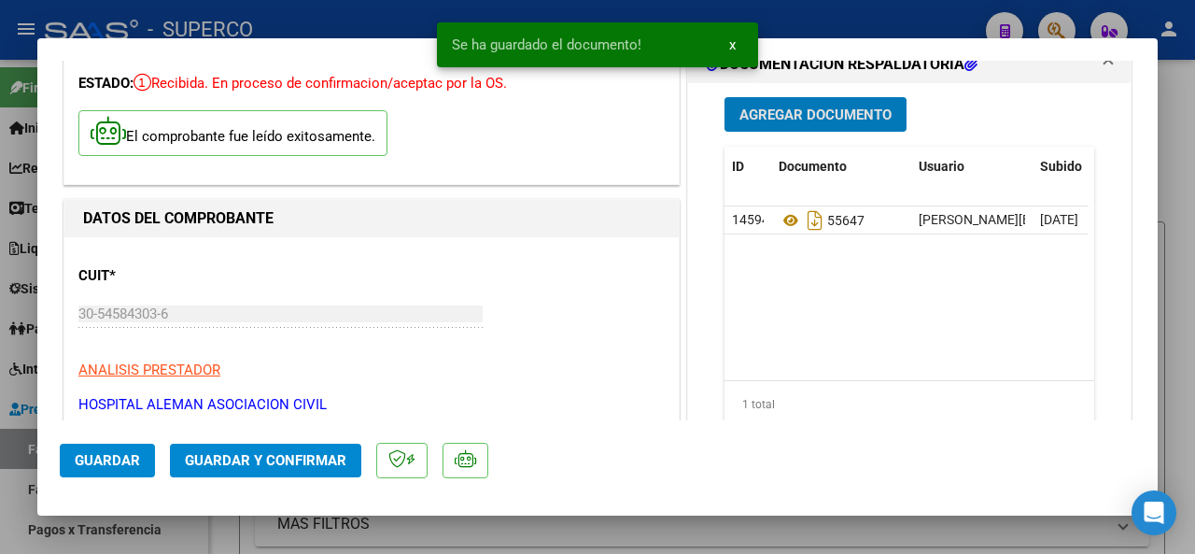
scroll to position [373, 0]
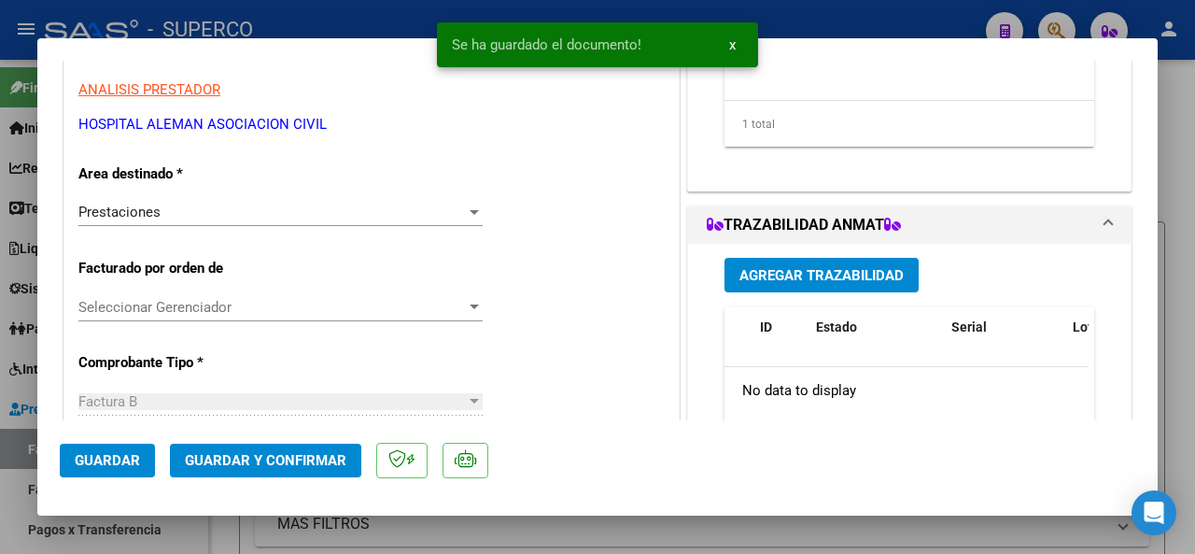
click at [259, 456] on span "Guardar y Confirmar" at bounding box center [265, 460] width 161 height 17
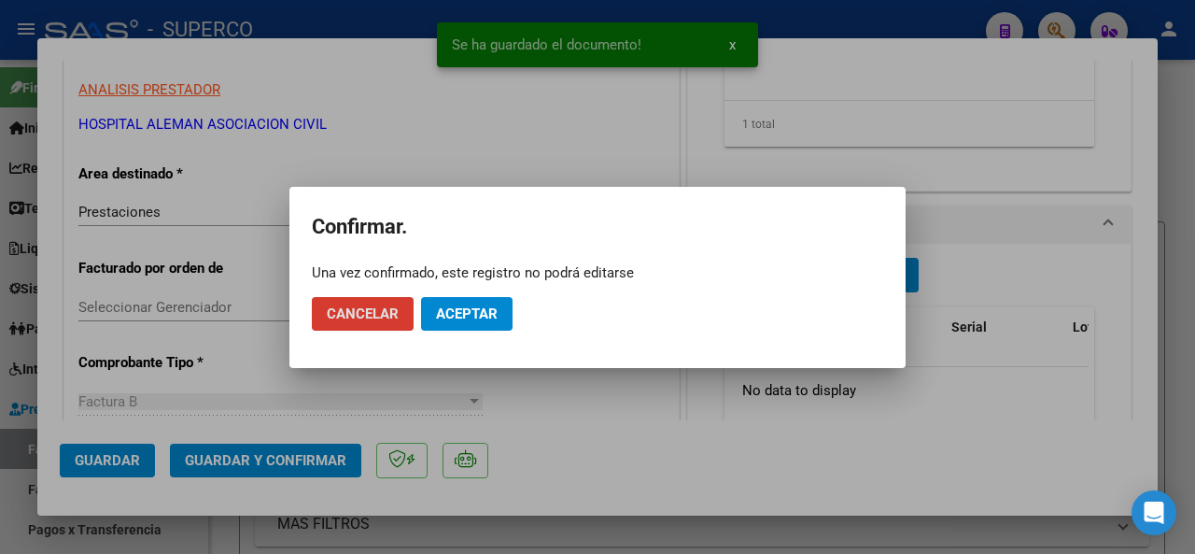
click at [456, 313] on span "Aceptar" at bounding box center [467, 313] width 62 height 17
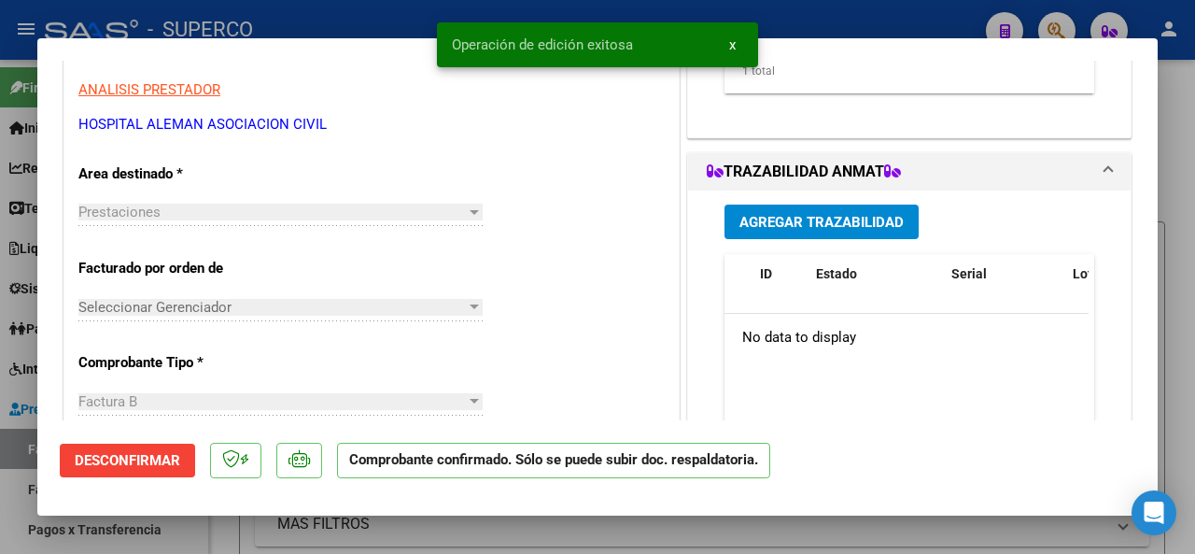
click at [327, 20] on div at bounding box center [597, 277] width 1195 height 554
type input "$ 0,00"
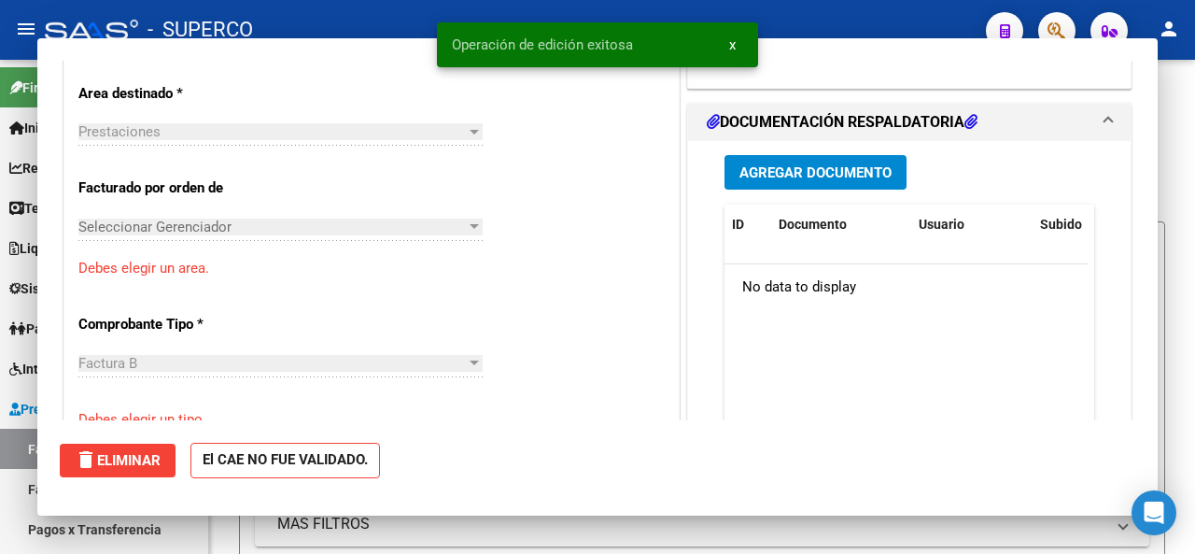
scroll to position [0, 0]
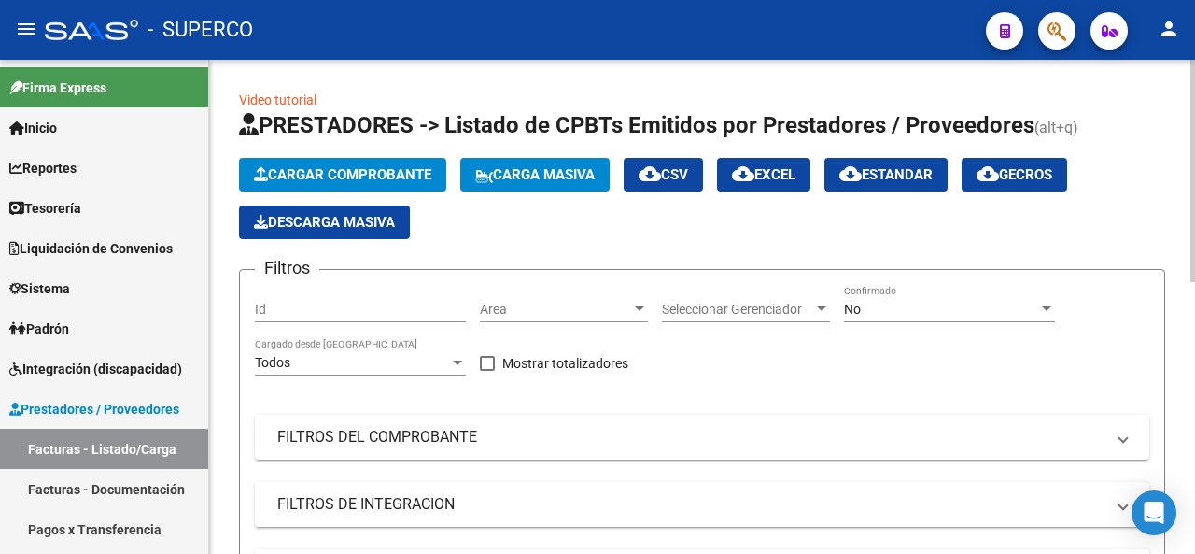
click at [361, 166] on span "Cargar Comprobante" at bounding box center [342, 174] width 177 height 17
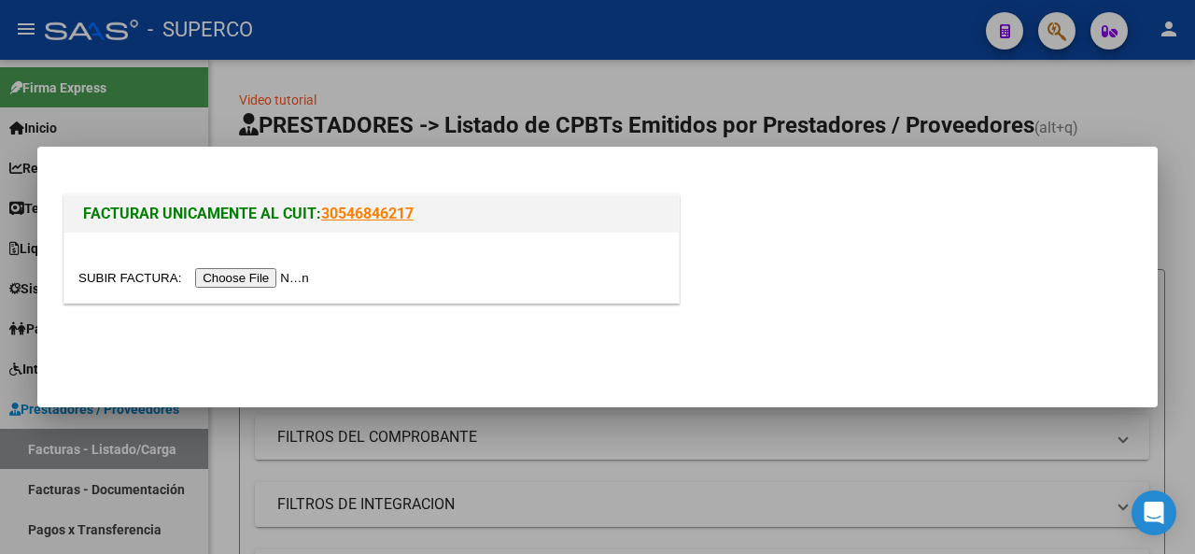
click at [271, 274] on input "file" at bounding box center [196, 278] width 236 height 20
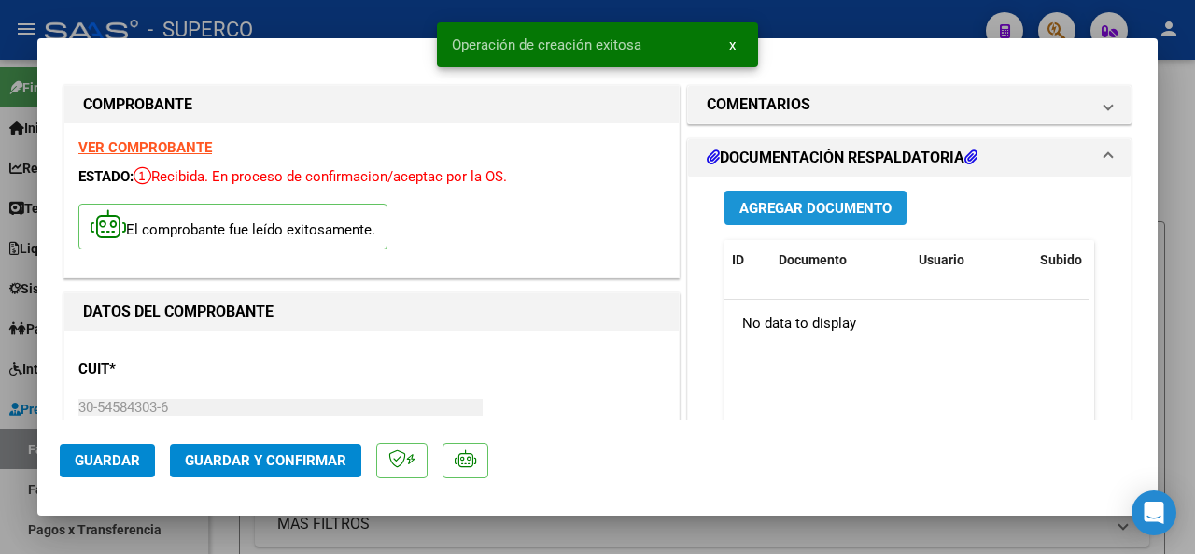
click at [790, 204] on span "Agregar Documento" at bounding box center [815, 208] width 152 height 17
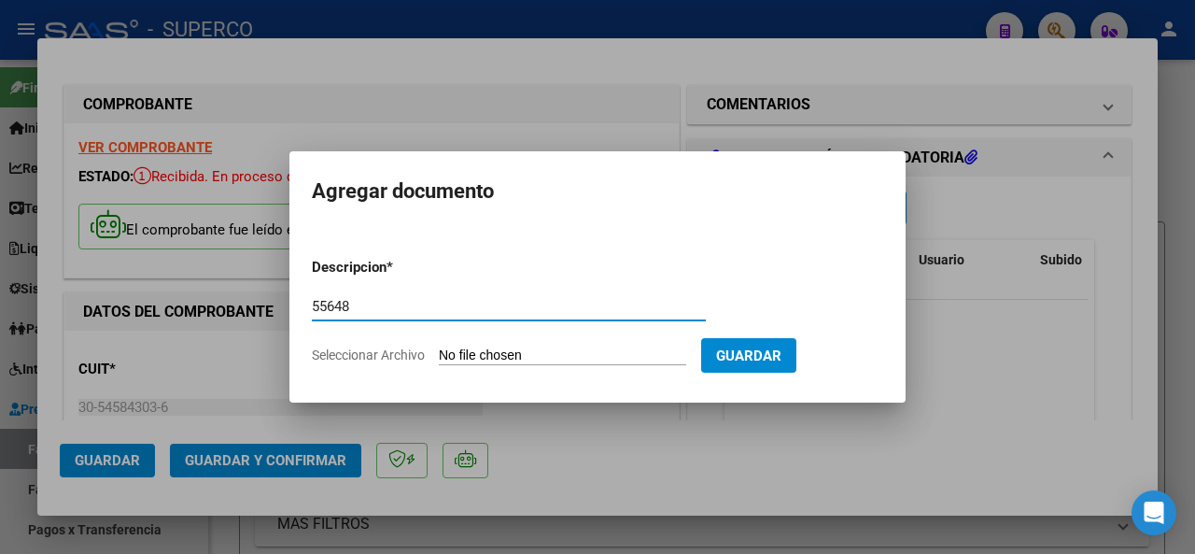
type input "55648"
click at [461, 351] on input "Seleccionar Archivo" at bounding box center [562, 356] width 247 height 18
type input "C:\fakepath\DETALLE_FC_B0072-00055648_MERGE.pdf"
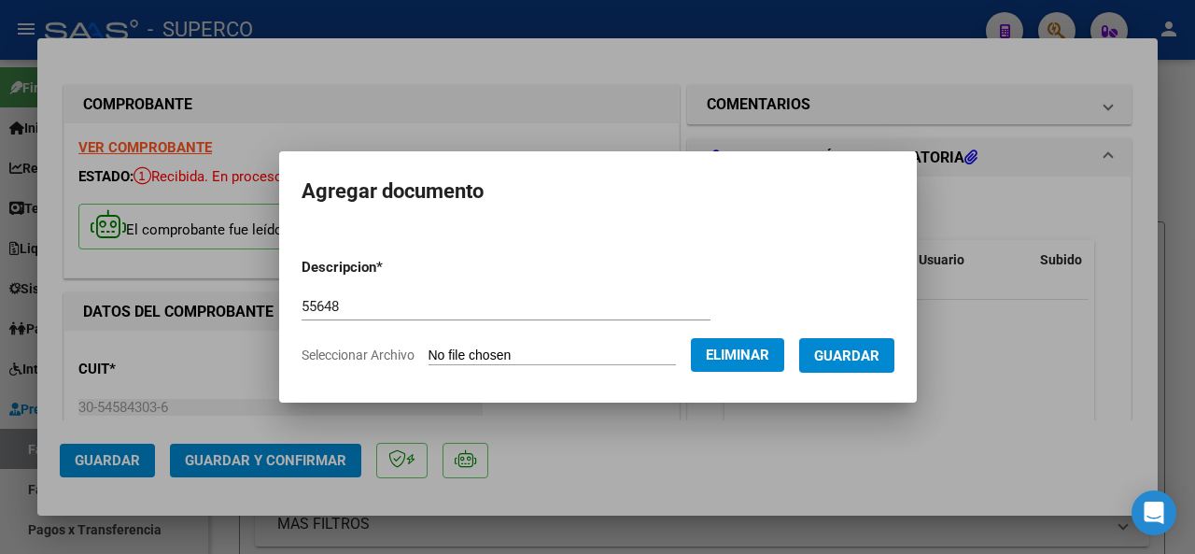
click at [874, 354] on span "Guardar" at bounding box center [846, 355] width 65 height 17
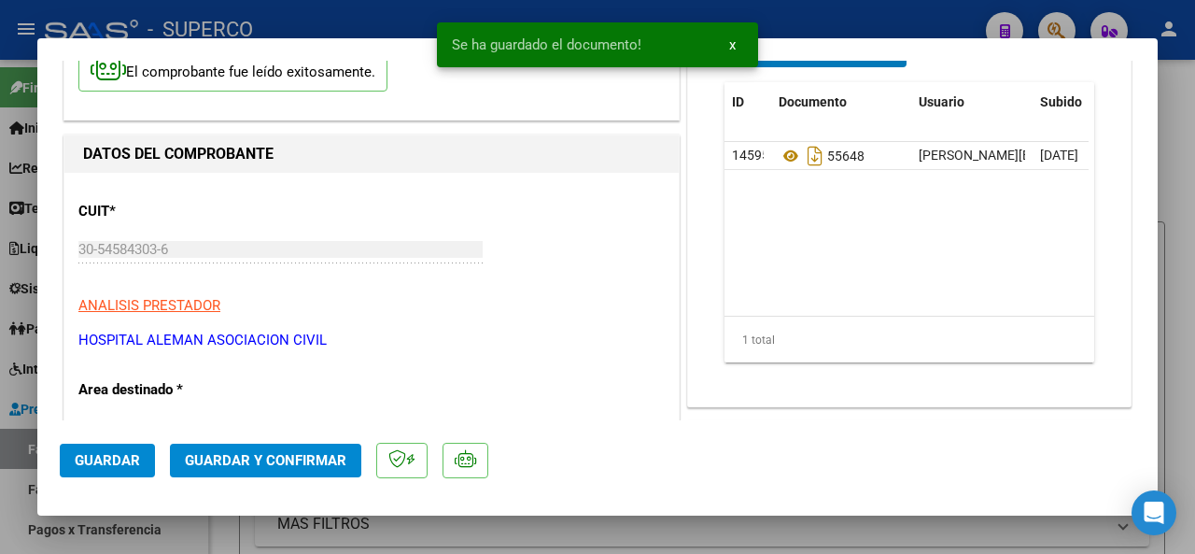
scroll to position [187, 0]
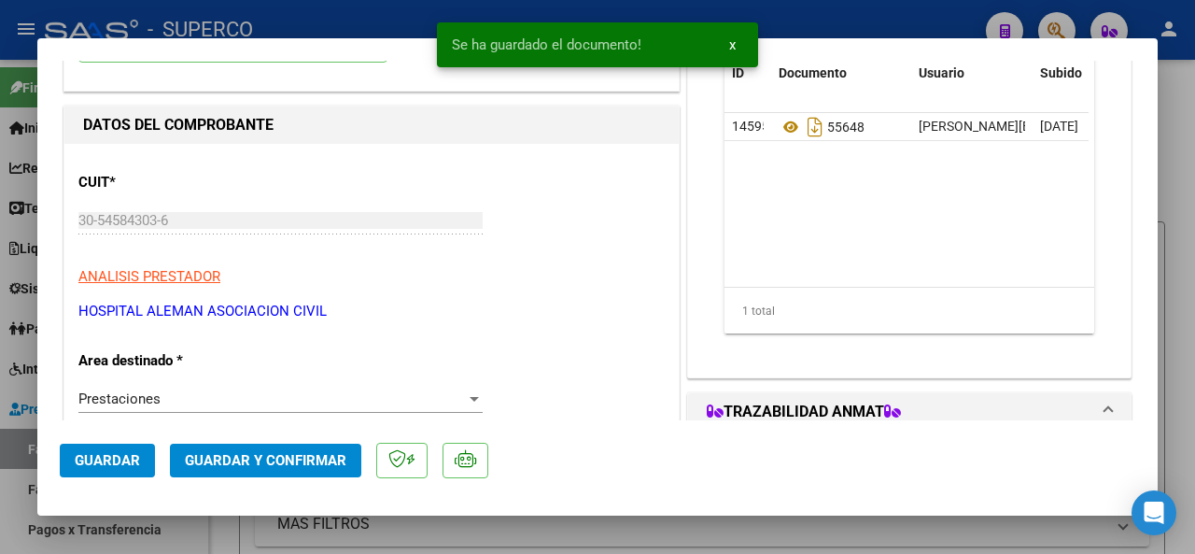
click at [291, 451] on button "Guardar y Confirmar" at bounding box center [265, 460] width 191 height 34
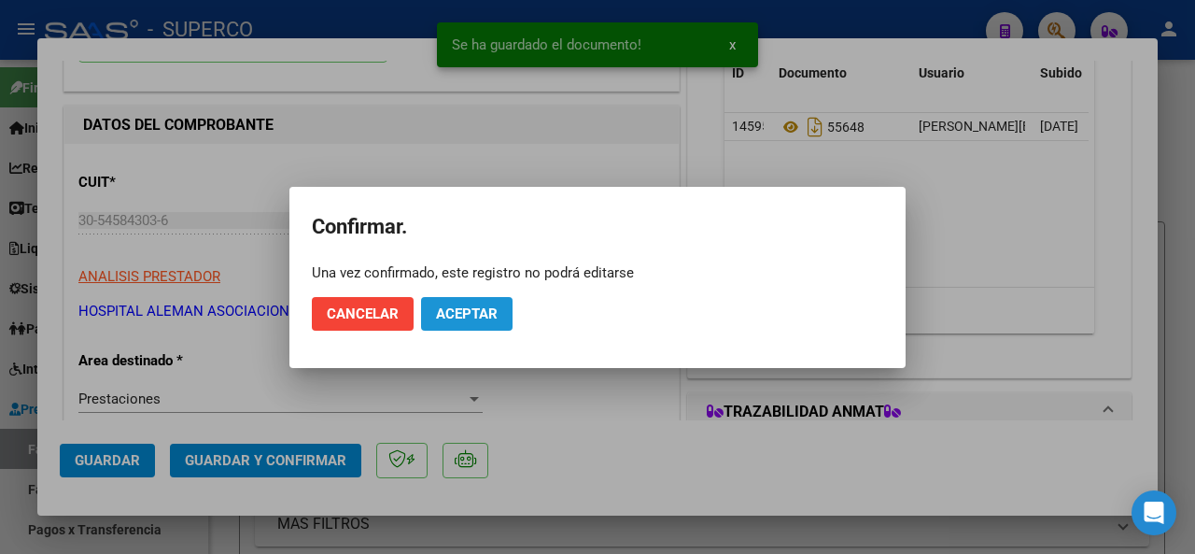
click at [459, 317] on span "Aceptar" at bounding box center [467, 313] width 62 height 17
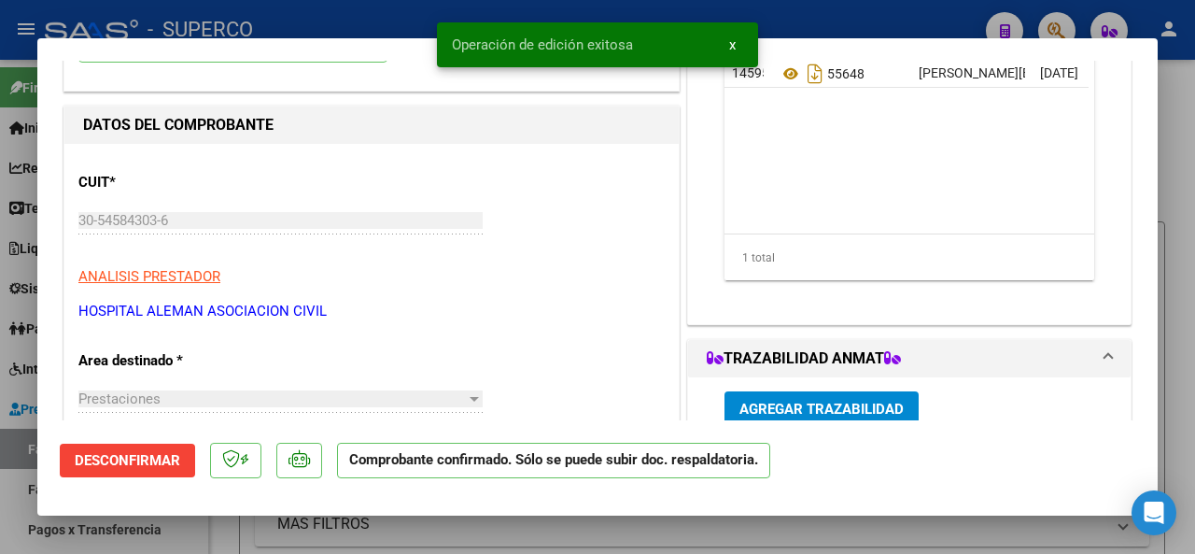
click at [368, 24] on div at bounding box center [597, 277] width 1195 height 554
type input "$ 0,00"
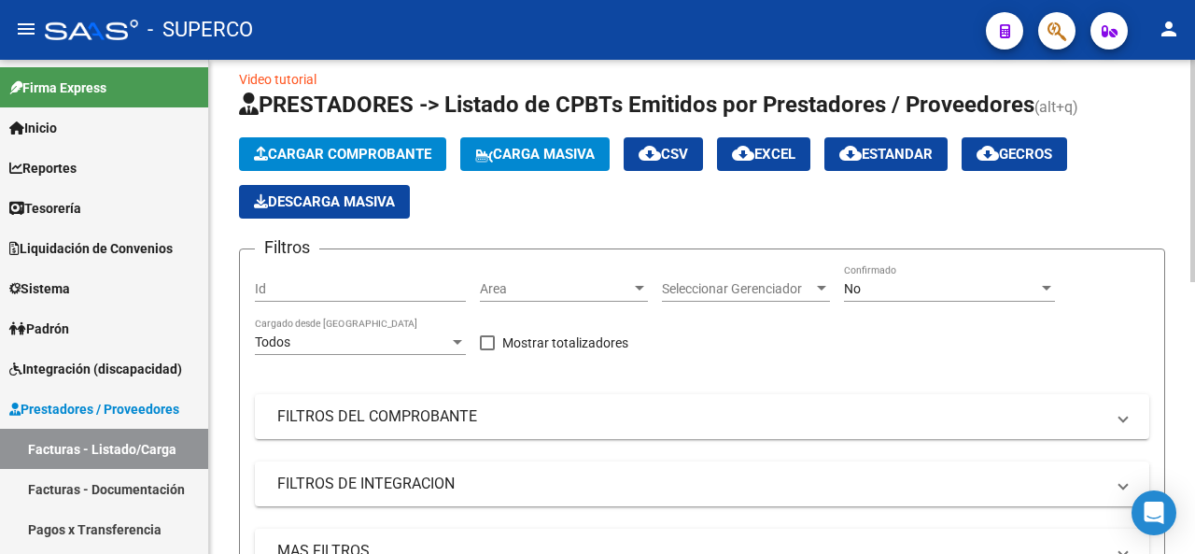
scroll to position [0, 0]
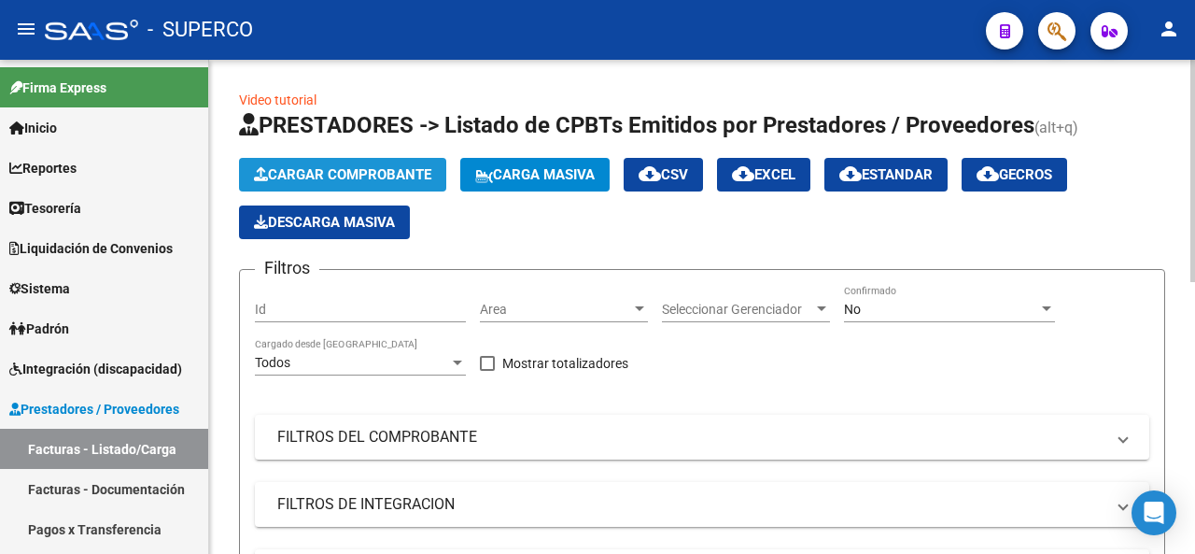
click at [374, 169] on span "Cargar Comprobante" at bounding box center [342, 174] width 177 height 17
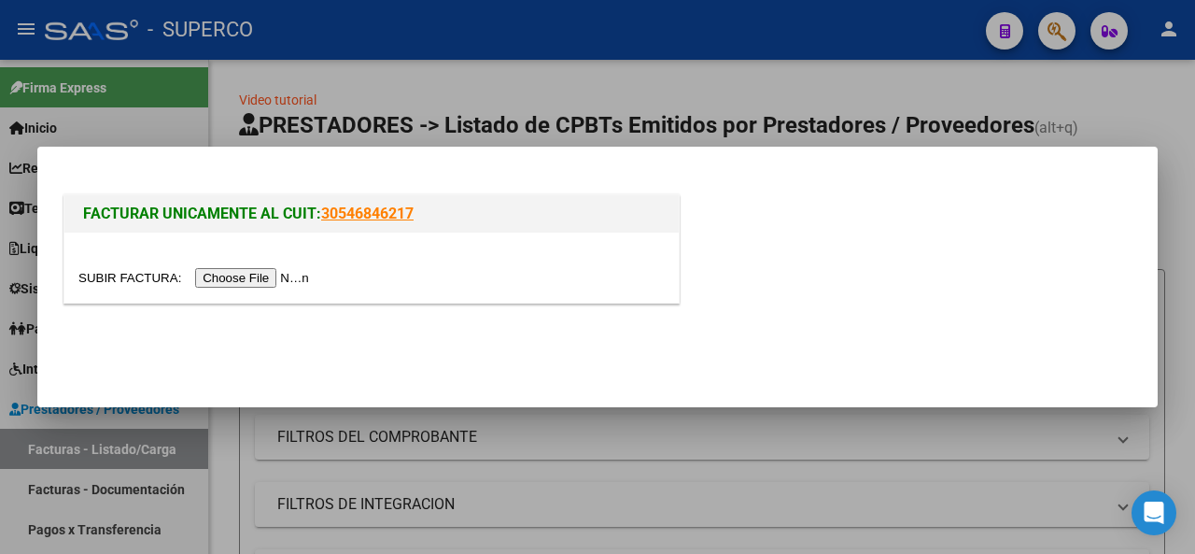
click at [254, 275] on input "file" at bounding box center [196, 278] width 236 height 20
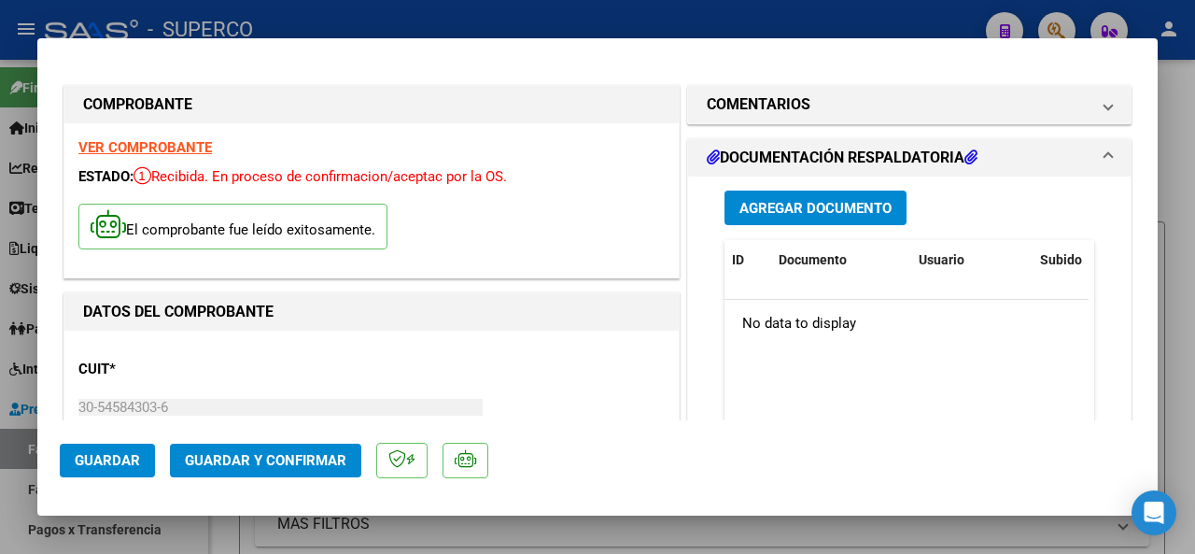
click at [775, 204] on span "Agregar Documento" at bounding box center [815, 208] width 152 height 17
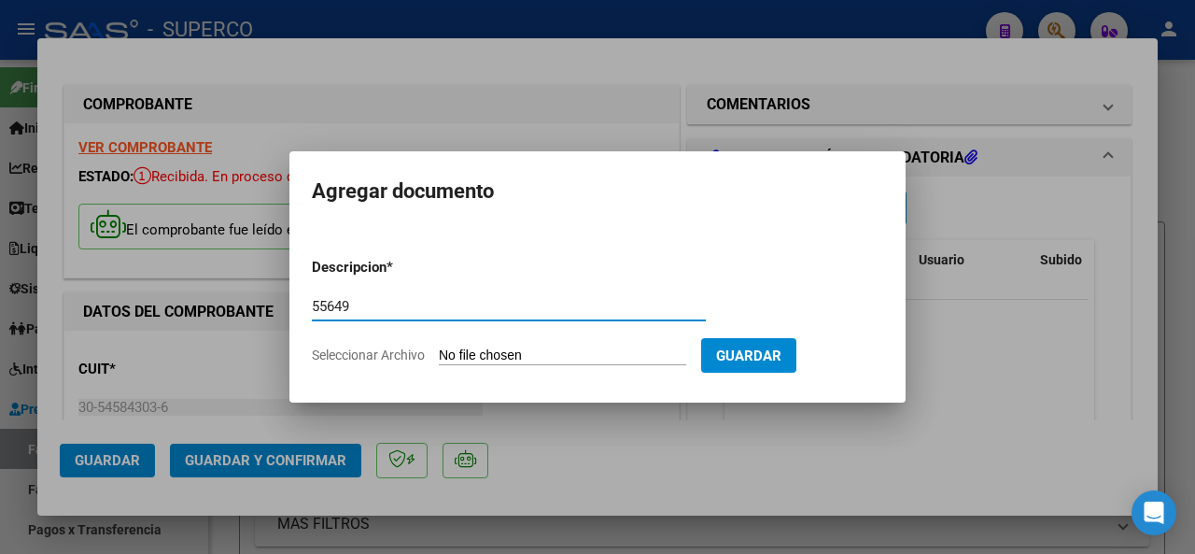
type input "55649"
click at [478, 347] on input "Seleccionar Archivo" at bounding box center [562, 356] width 247 height 18
type input "C:\fakepath\DETALLE_FC_B0072-00055649_MERGE.pdf"
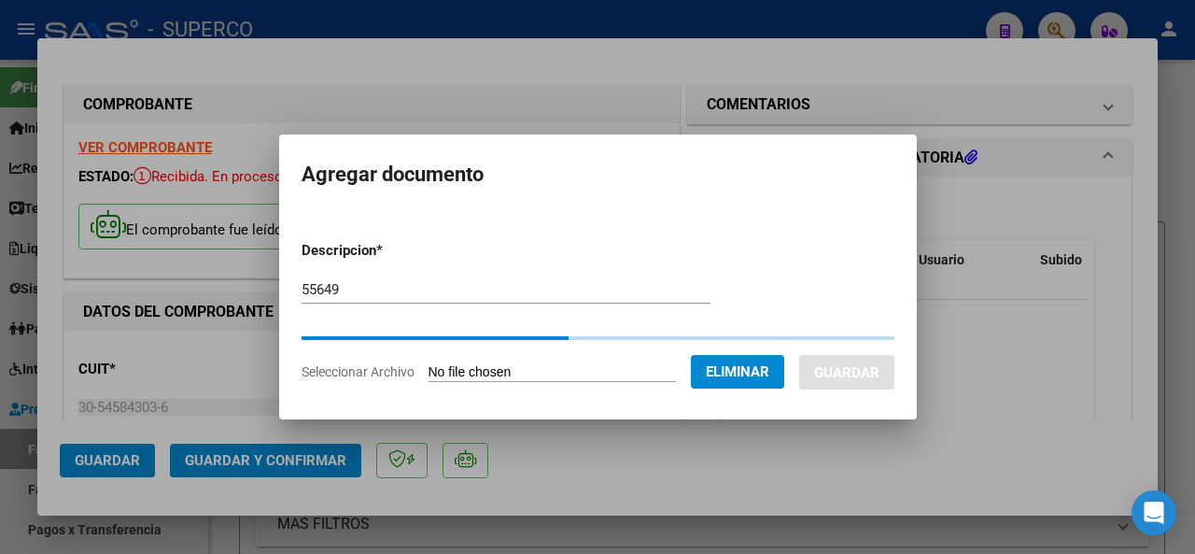
click at [750, 354] on form "Descripcion * 55649 Escriba aquí una descripcion Seleccionar Archivo Eliminar G…" at bounding box center [598, 311] width 593 height 170
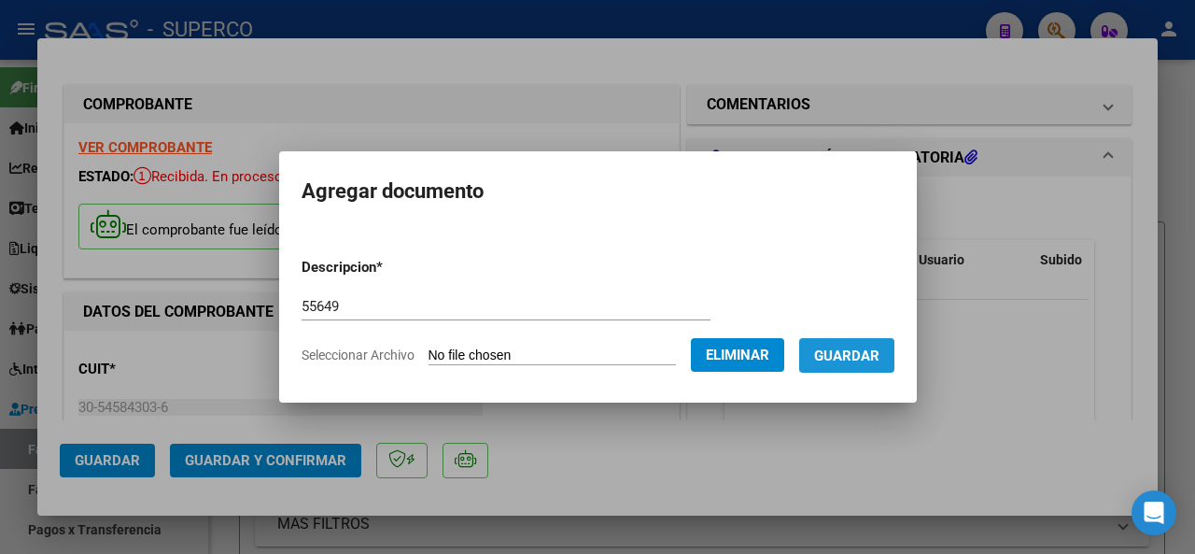
click at [859, 364] on button "Guardar" at bounding box center [846, 355] width 95 height 35
click at [859, 355] on span "Guardar" at bounding box center [846, 355] width 65 height 17
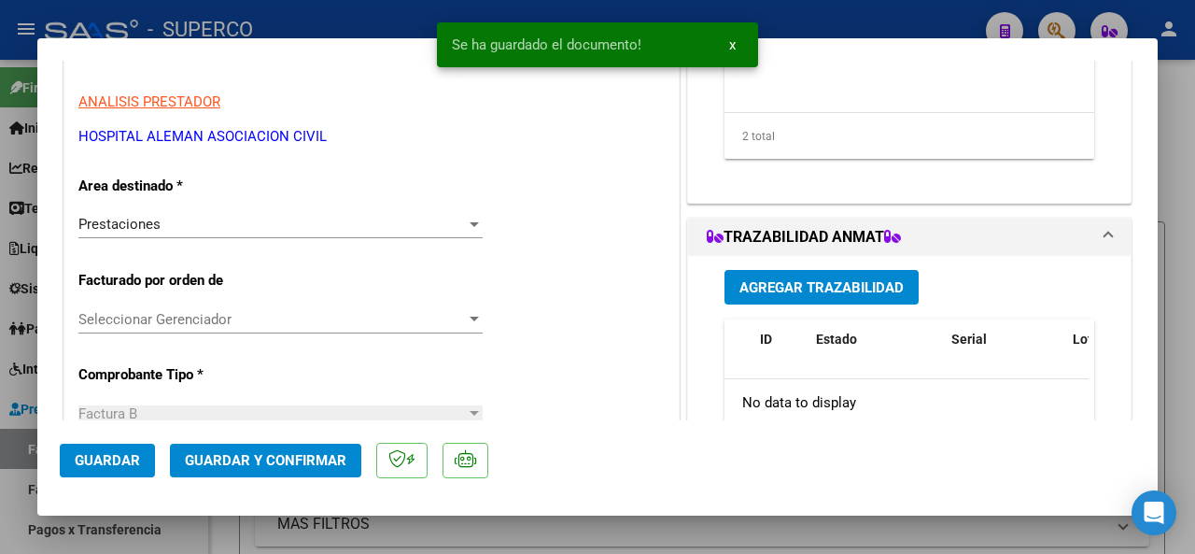
scroll to position [373, 0]
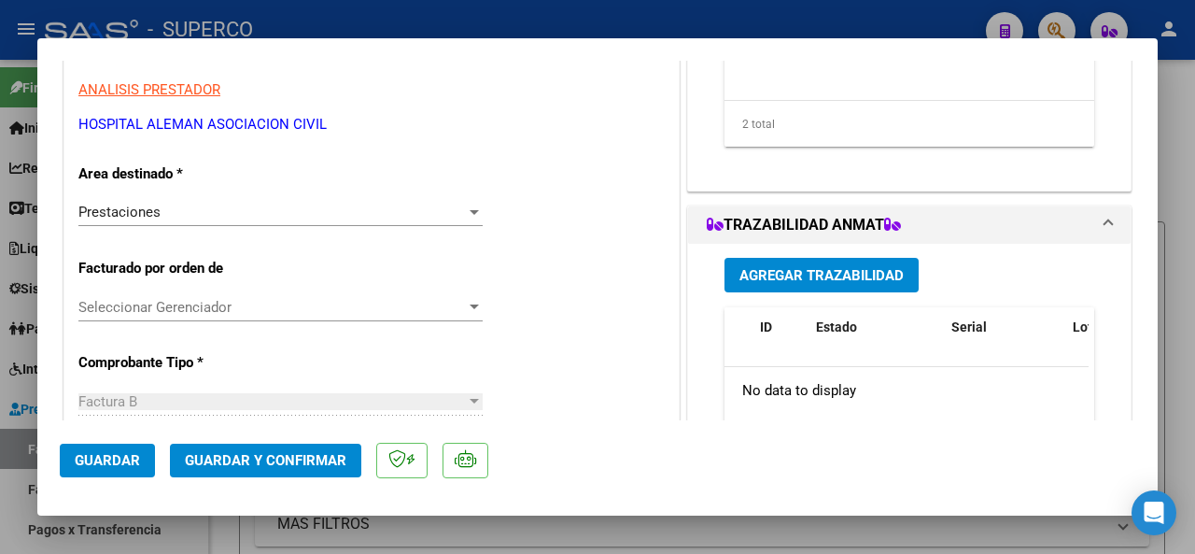
click at [280, 455] on span "Guardar y Confirmar" at bounding box center [265, 460] width 161 height 17
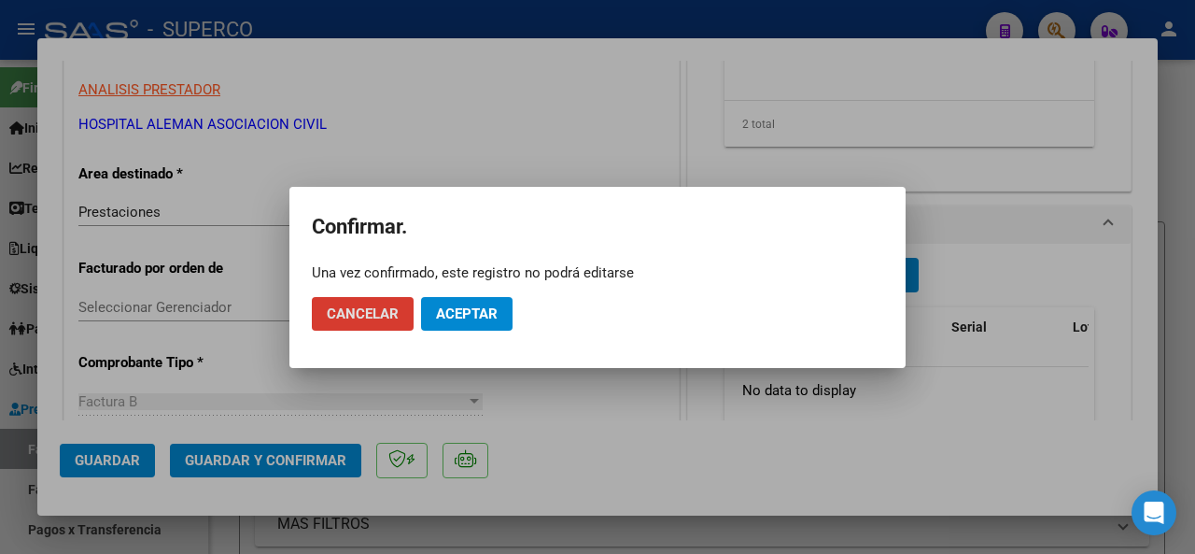
click at [473, 301] on button "Aceptar" at bounding box center [466, 314] width 91 height 34
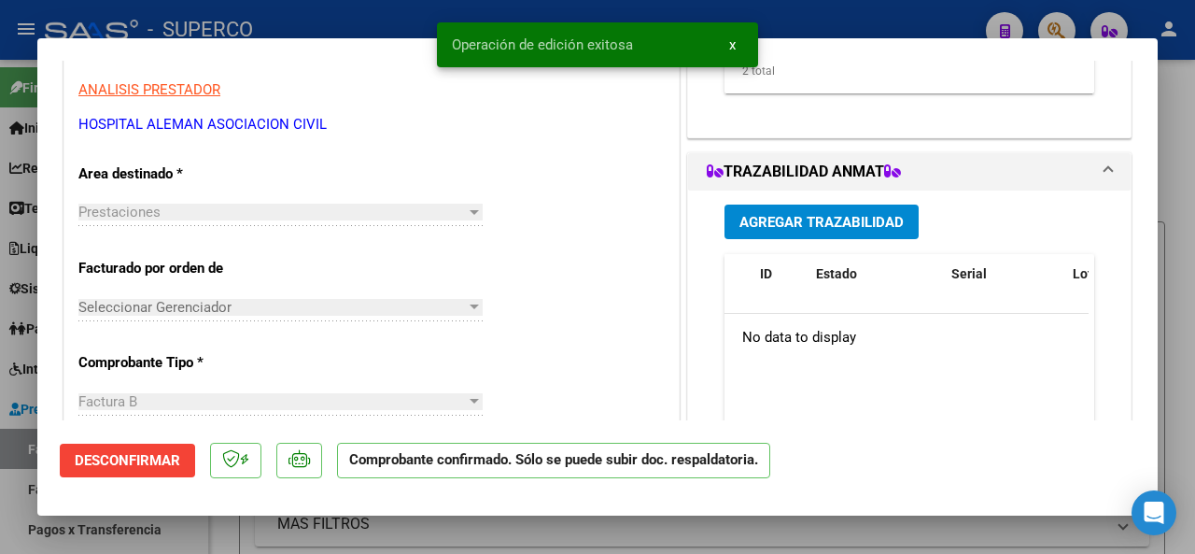
click at [345, 32] on div at bounding box center [597, 277] width 1195 height 554
type input "$ 0,00"
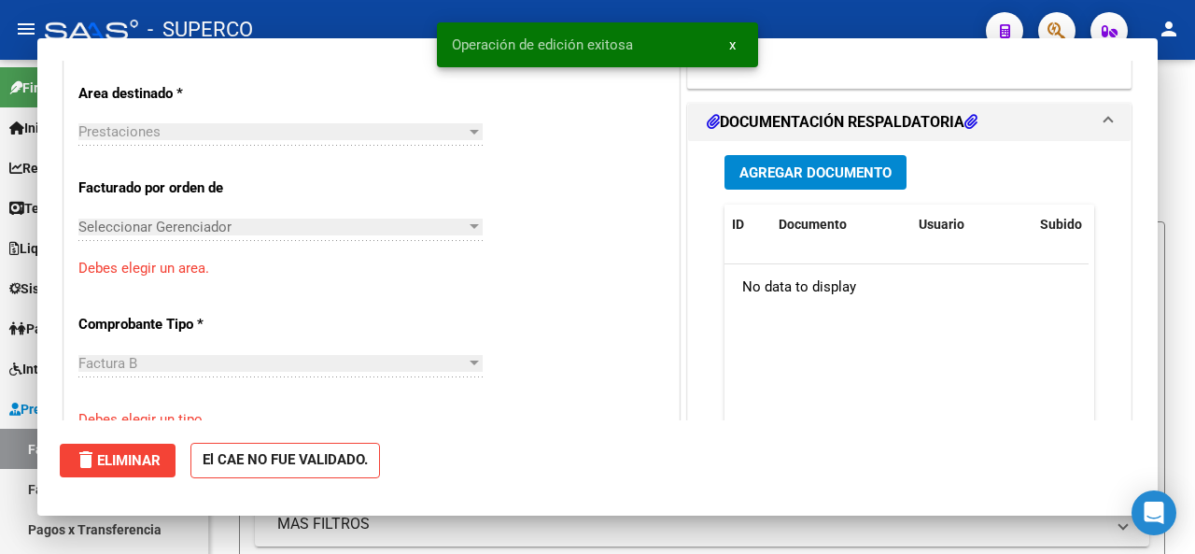
scroll to position [0, 0]
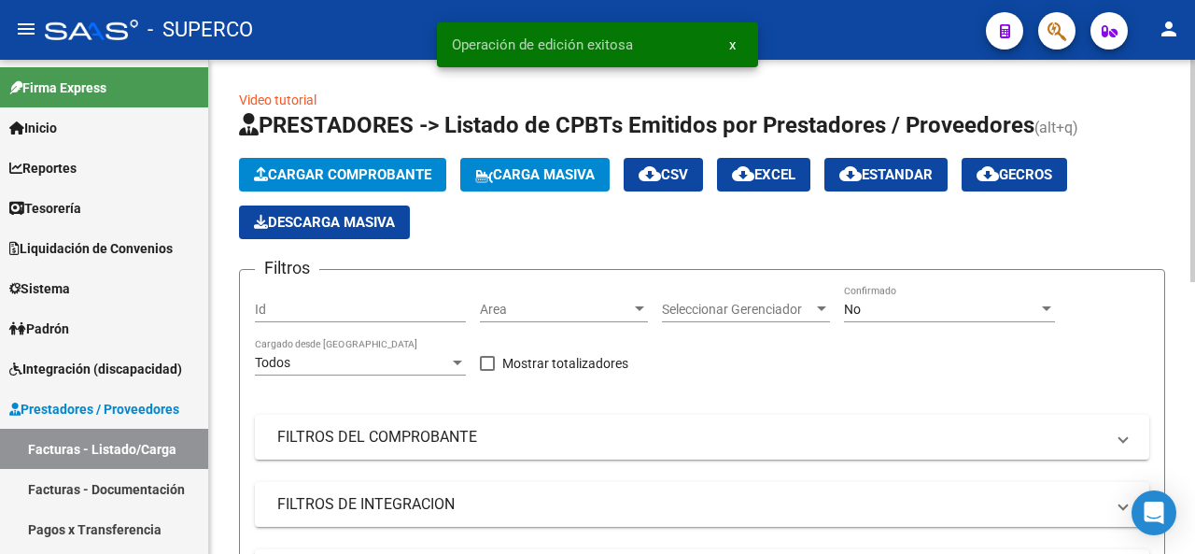
click at [351, 173] on span "Cargar Comprobante" at bounding box center [342, 174] width 177 height 17
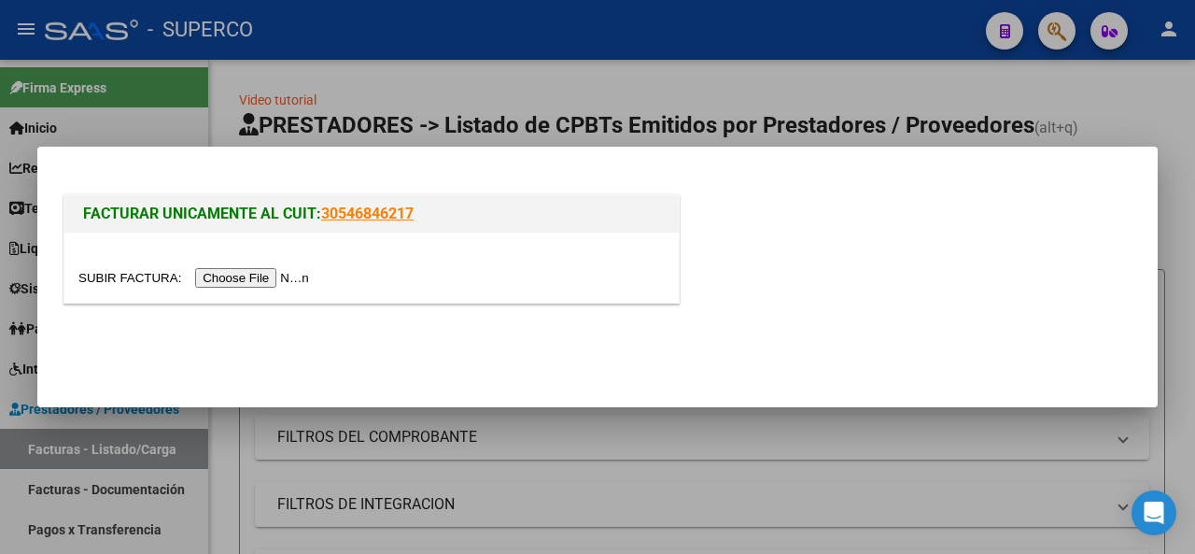
click at [272, 275] on input "file" at bounding box center [196, 278] width 236 height 20
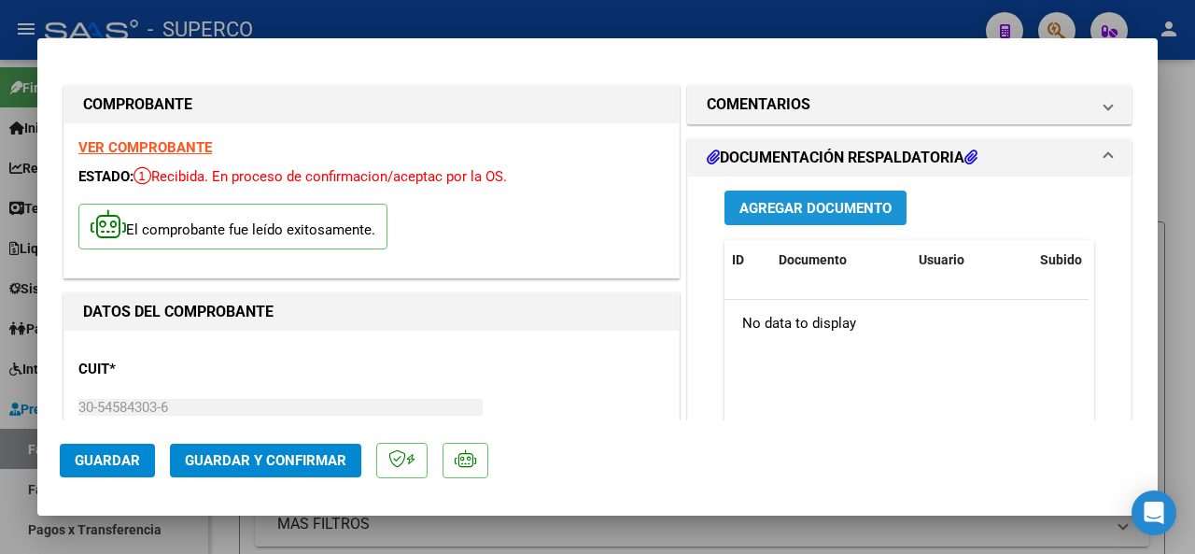
click at [764, 208] on span "Agregar Documento" at bounding box center [815, 208] width 152 height 17
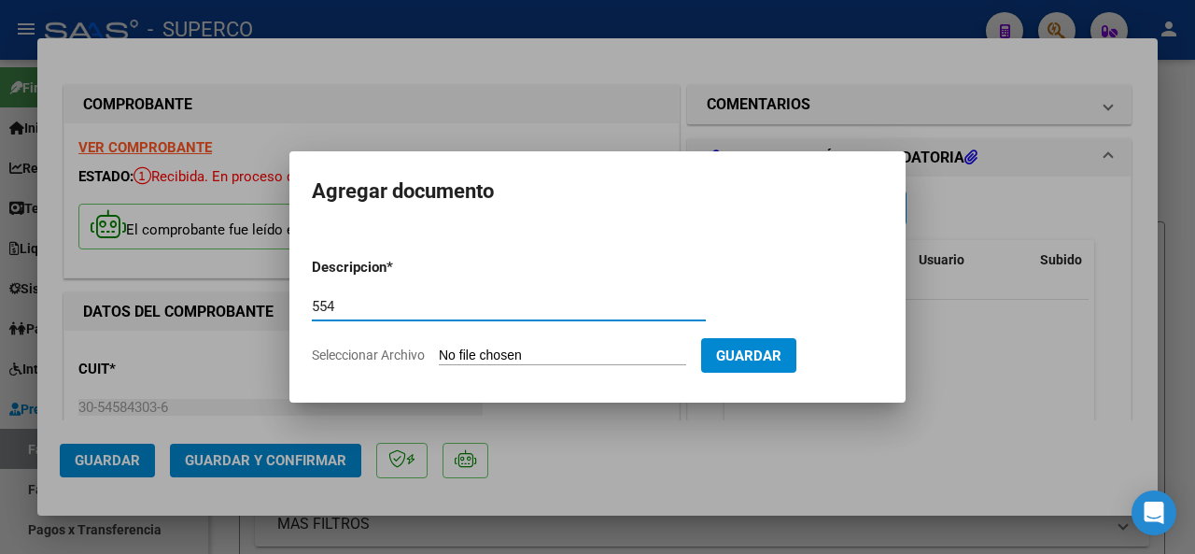
type input "554"
click at [466, 355] on input "Seleccionar Archivo" at bounding box center [562, 356] width 247 height 18
type input "C:\fakepath\DETALLE_FC_B0072-00055650_MERGE.pdf"
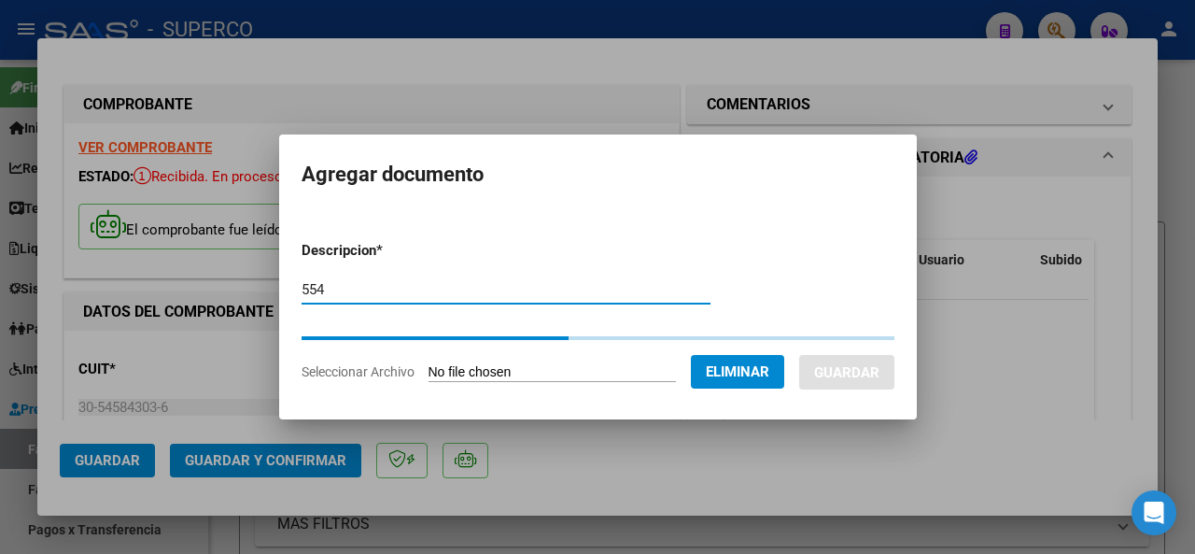
click at [329, 285] on input "554" at bounding box center [506, 289] width 409 height 17
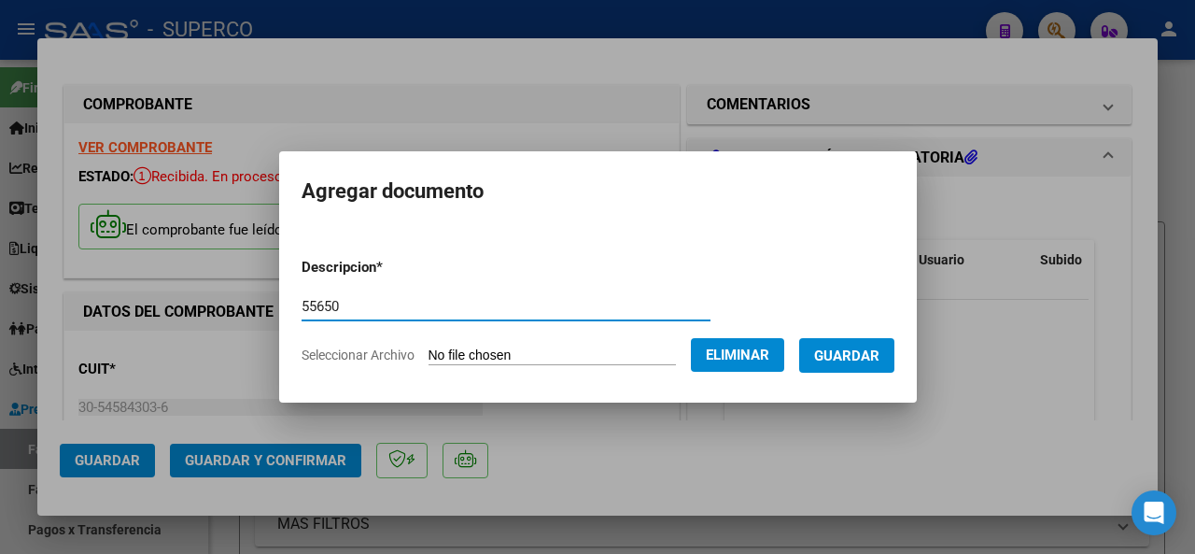
type input "55650"
click at [864, 350] on span "Guardar" at bounding box center [846, 355] width 65 height 17
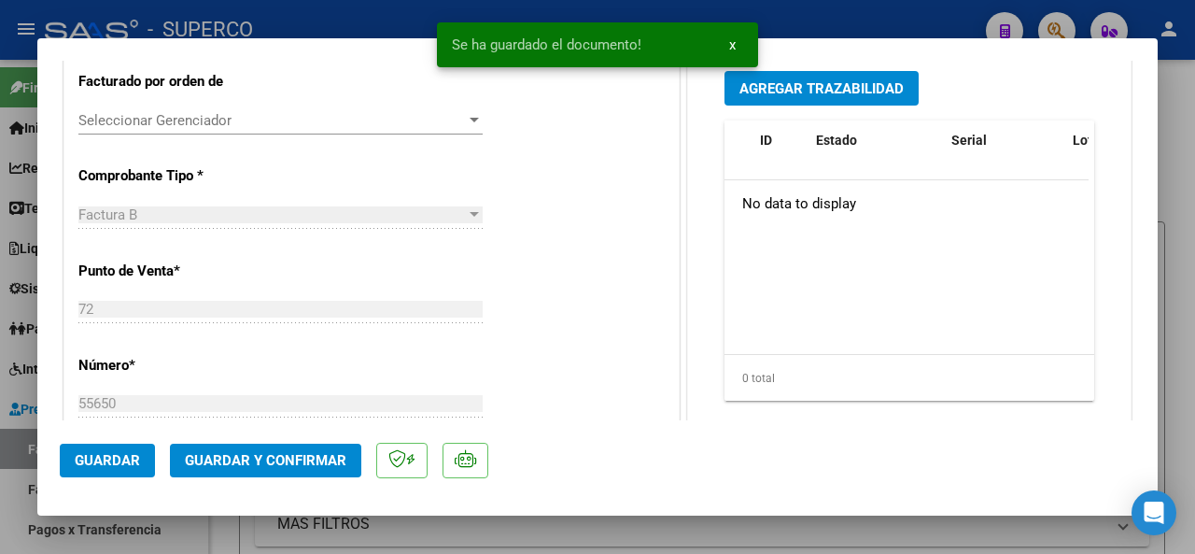
scroll to position [653, 0]
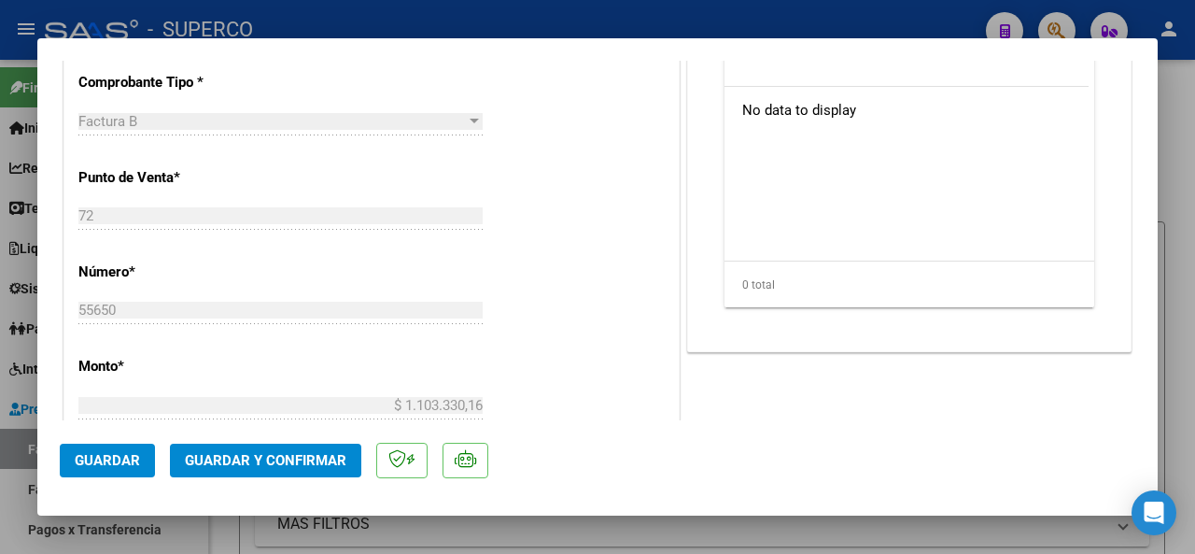
click at [269, 462] on span "Guardar y Confirmar" at bounding box center [265, 460] width 161 height 17
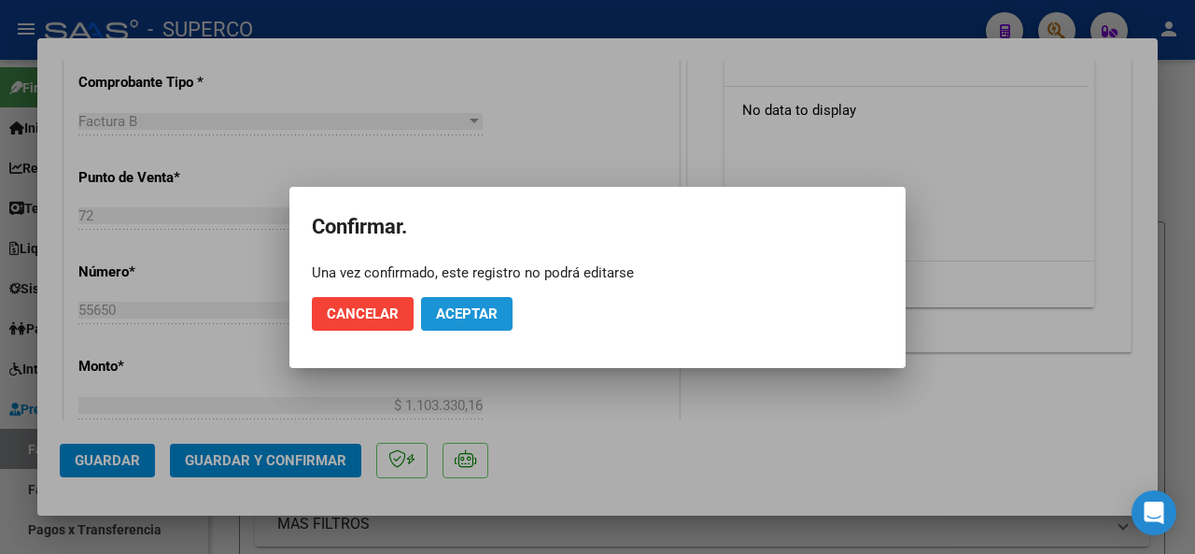
click at [459, 316] on span "Aceptar" at bounding box center [467, 313] width 62 height 17
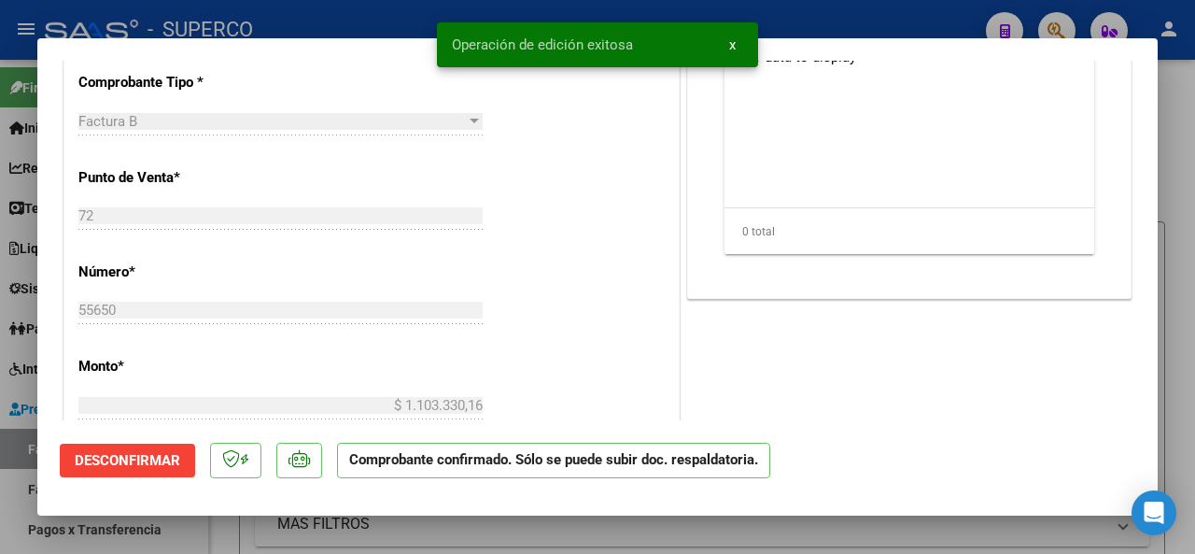
click at [376, 19] on div at bounding box center [597, 277] width 1195 height 554
type input "$ 0,00"
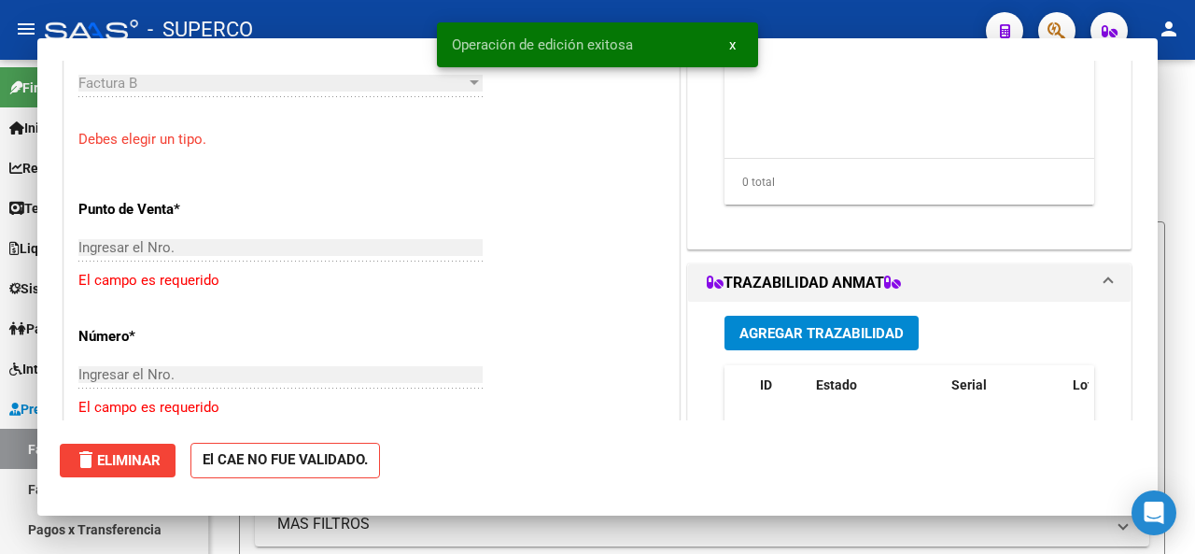
scroll to position [0, 0]
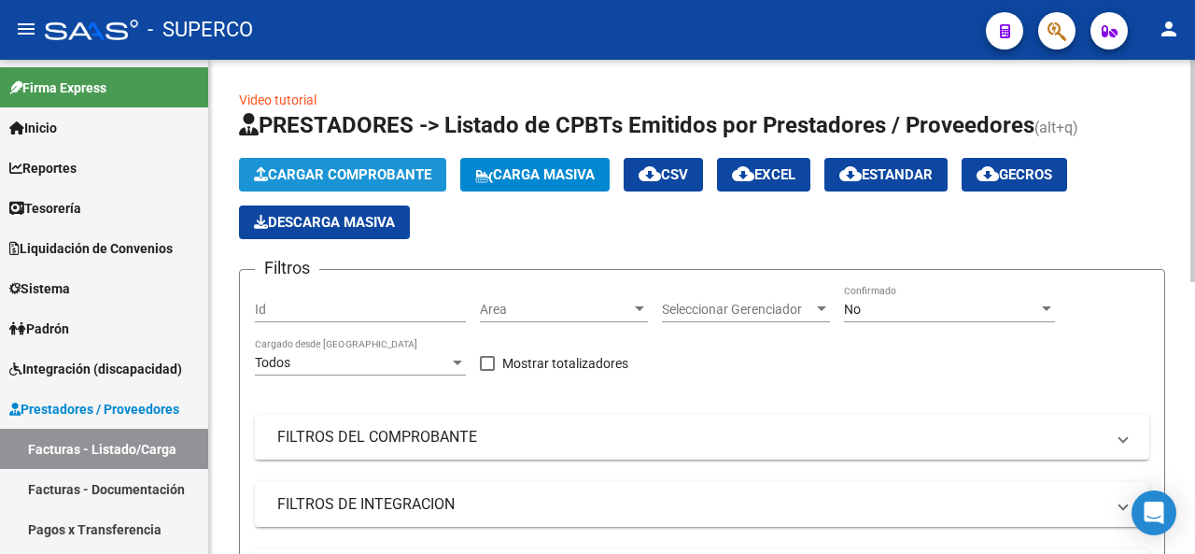
click at [365, 163] on button "Cargar Comprobante" at bounding box center [342, 175] width 207 height 34
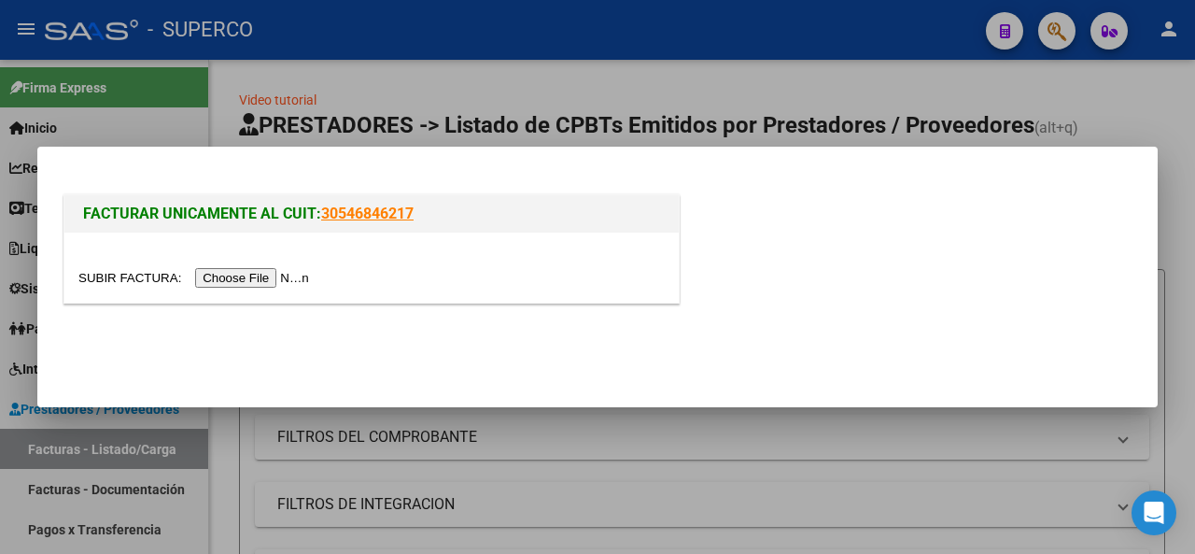
click at [281, 262] on div at bounding box center [371, 267] width 614 height 70
click at [276, 283] on input "file" at bounding box center [196, 278] width 236 height 20
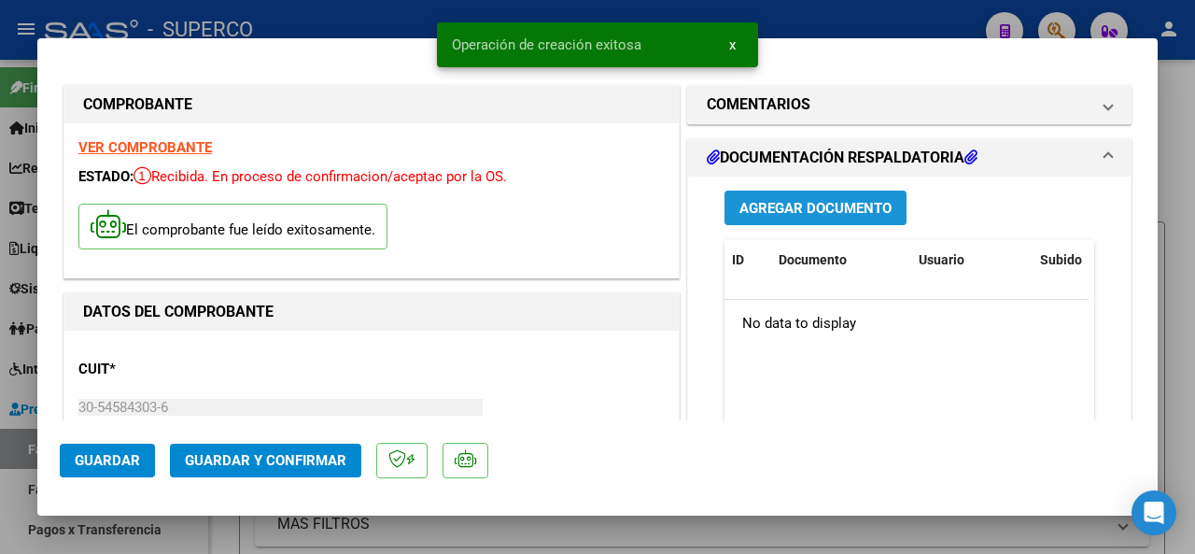
click at [771, 204] on span "Agregar Documento" at bounding box center [815, 208] width 152 height 17
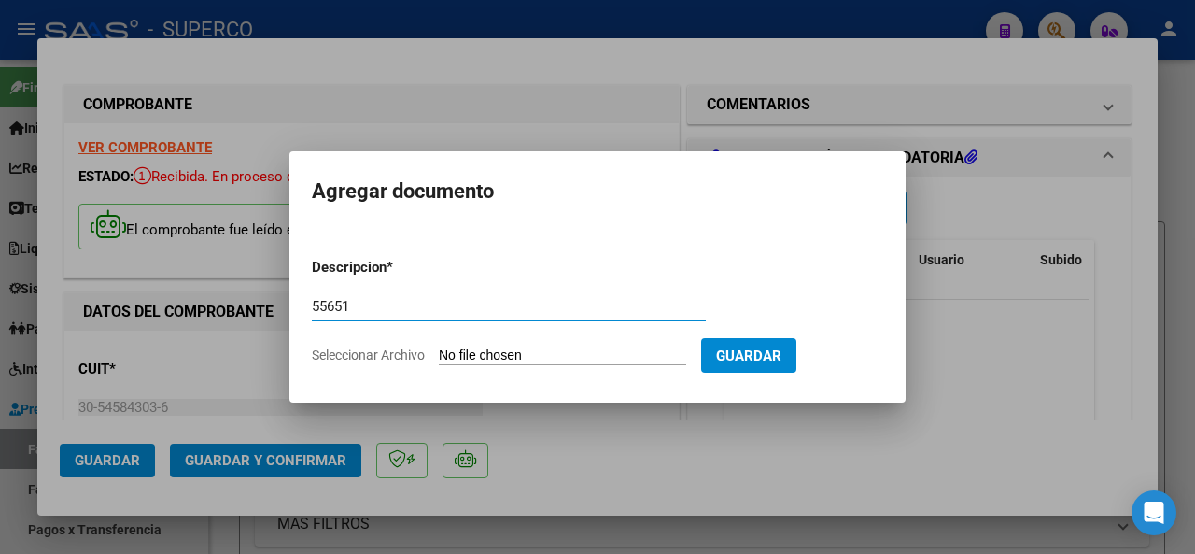
type input "55651"
click at [480, 361] on input "Seleccionar Archivo" at bounding box center [562, 356] width 247 height 18
type input "C:\fakepath\DETALLE_FC_B0072-00055651_MERGE.pdf"
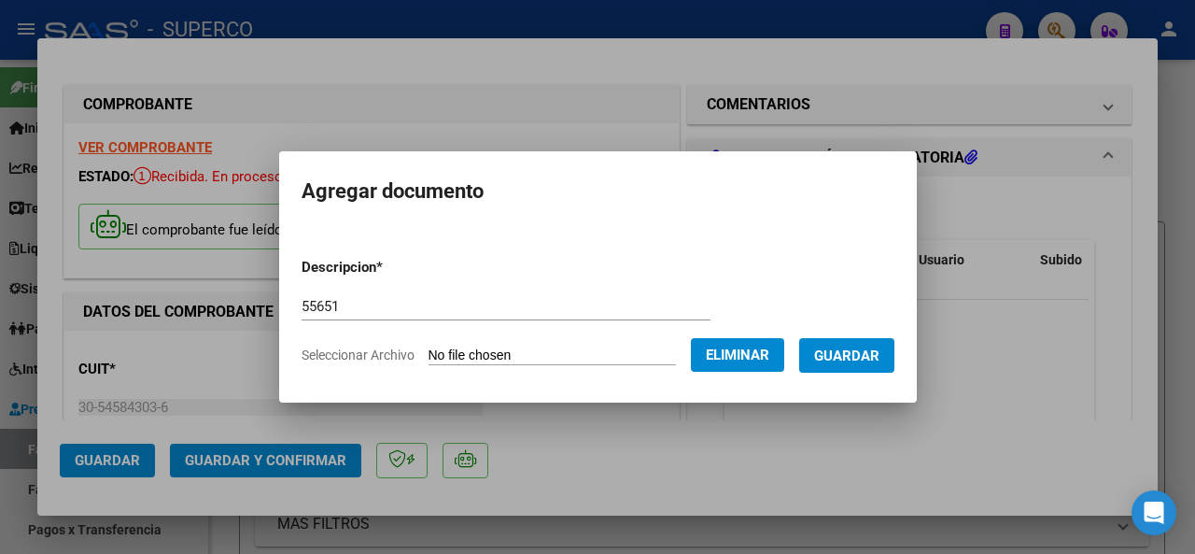
click at [857, 355] on span "Guardar" at bounding box center [846, 355] width 65 height 17
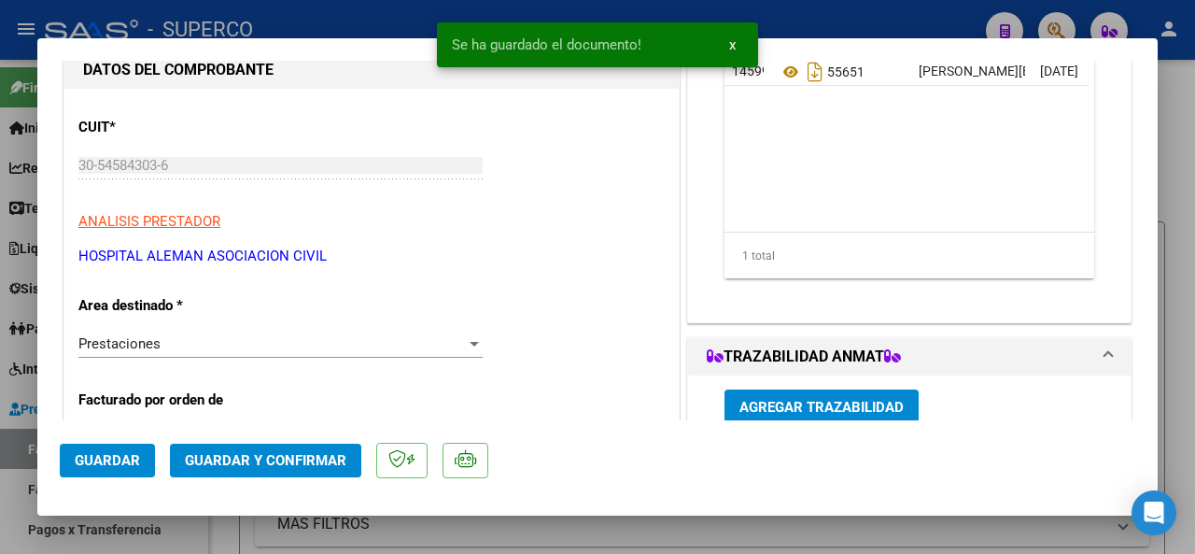
scroll to position [280, 0]
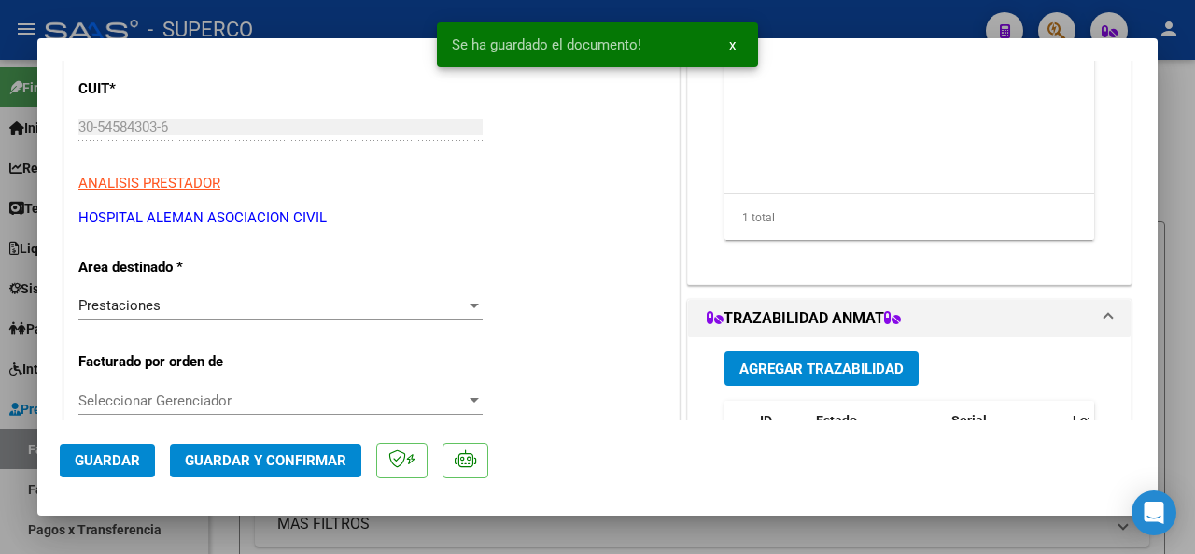
click at [312, 449] on button "Guardar y Confirmar" at bounding box center [265, 460] width 191 height 34
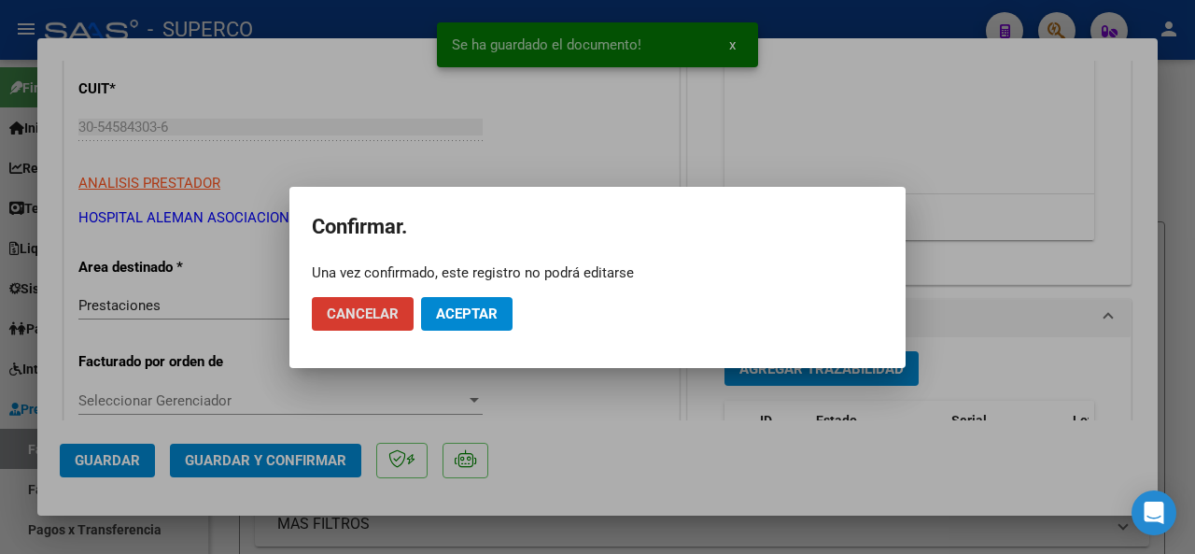
click at [457, 320] on button "Aceptar" at bounding box center [466, 314] width 91 height 34
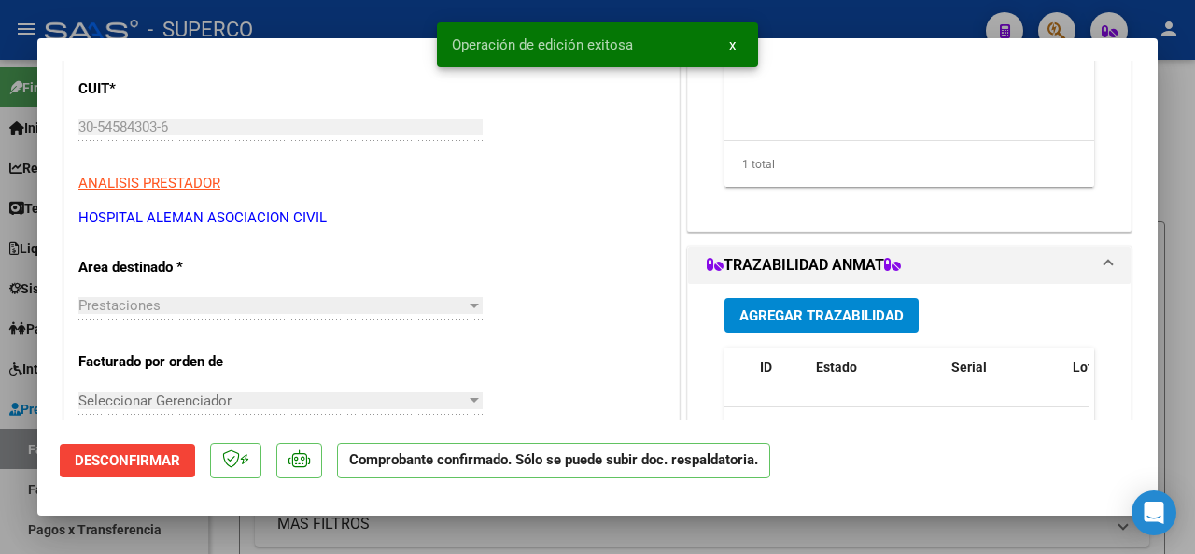
click at [336, 21] on div at bounding box center [597, 277] width 1195 height 554
type input "$ 0,00"
